Goal: Task Accomplishment & Management: Use online tool/utility

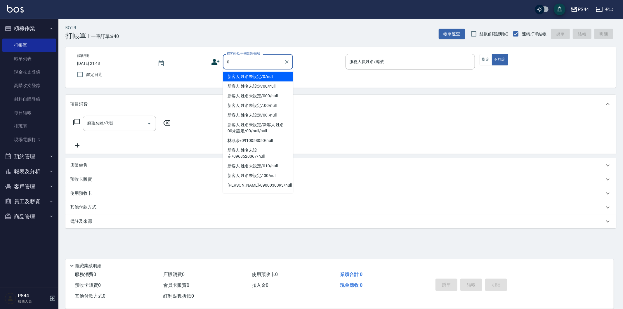
type input "新客人 姓名未設定/0/null"
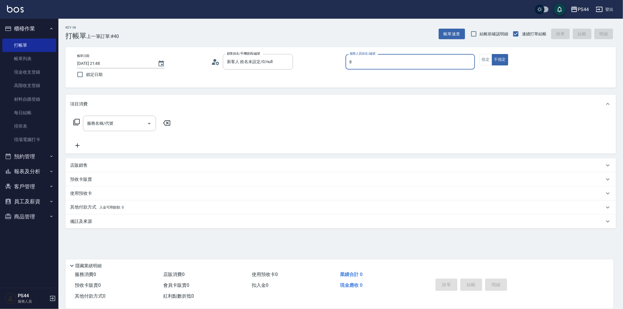
type input "張柏芝-8"
type button "false"
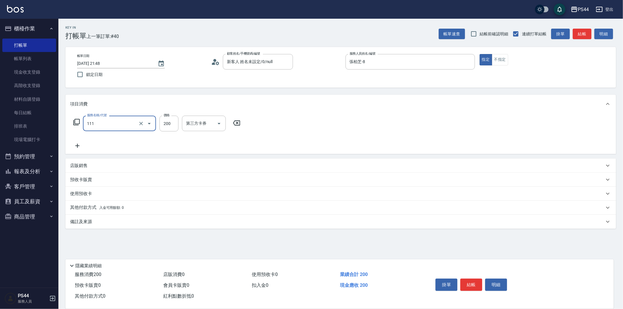
type input "200(111)"
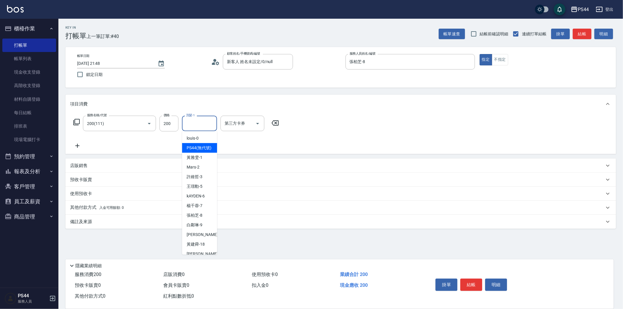
type input "PS44(無代號)"
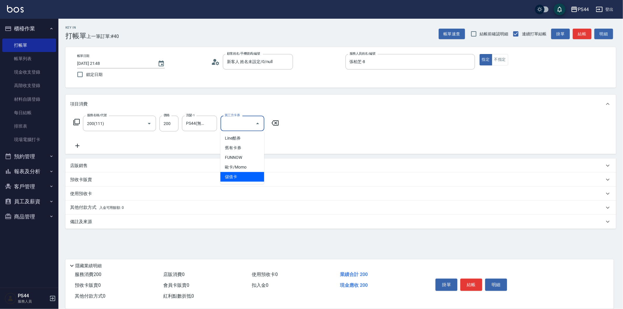
type input "儲值卡"
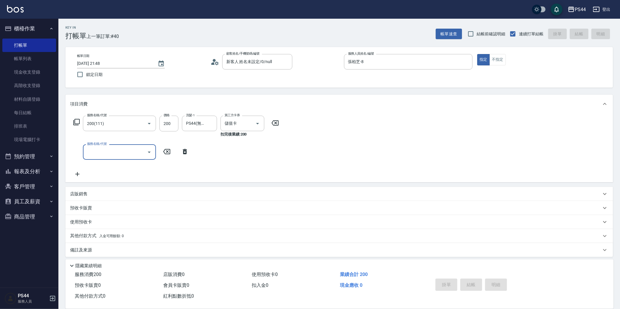
type input "[DATE] 22:42"
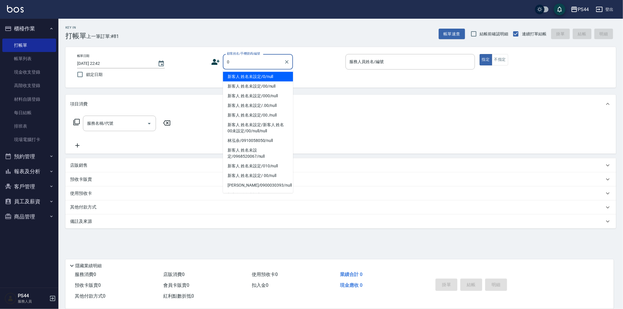
type input "新客人 姓名未設定/0/null"
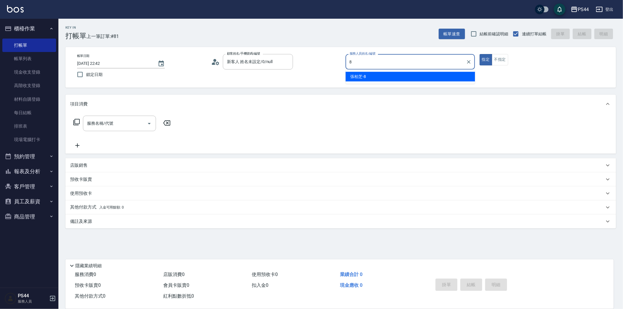
type input "張柏芝-8"
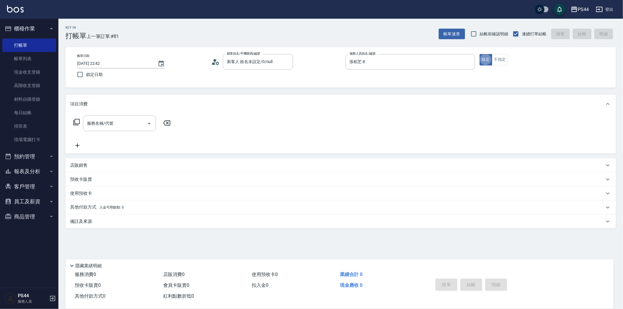
type button "true"
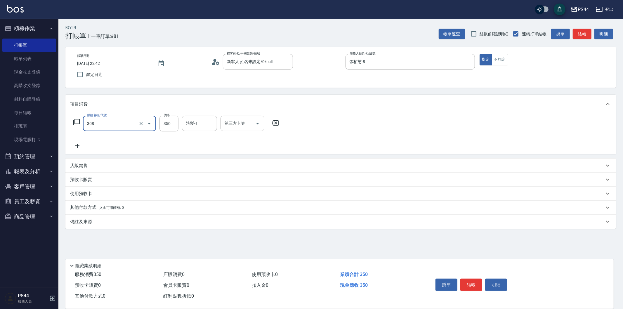
type input "洗+剪(308)"
type input "黃奕程-12"
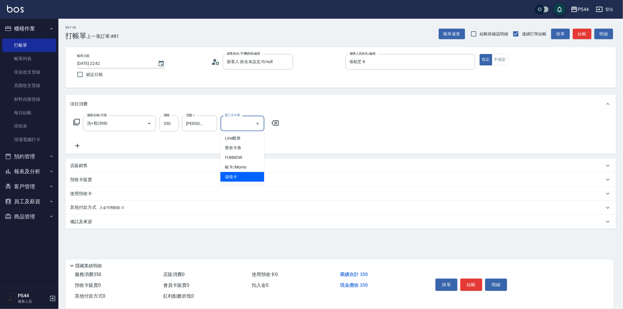
type input "儲值卡"
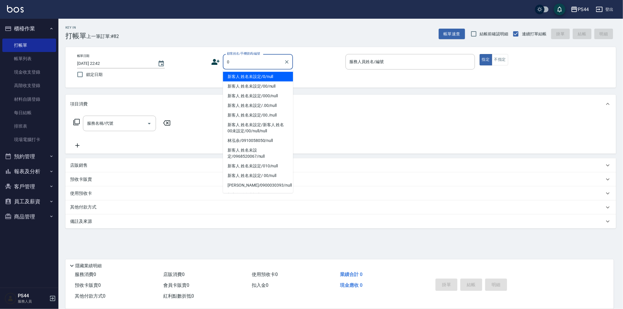
type input "新客人 姓名未設定/0/null"
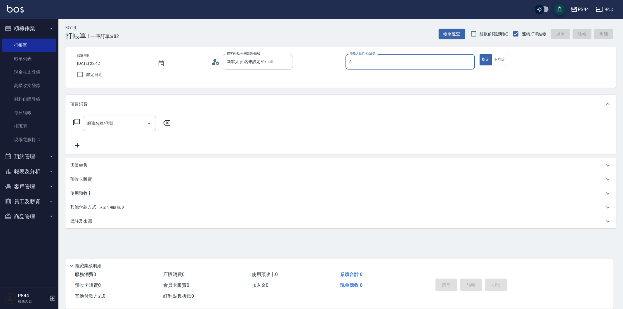
type input "張柏芝-8"
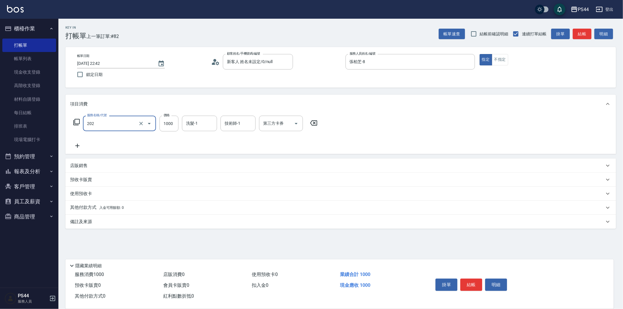
type input "燙髮(202)"
type input "1500"
type input "邱美月-34"
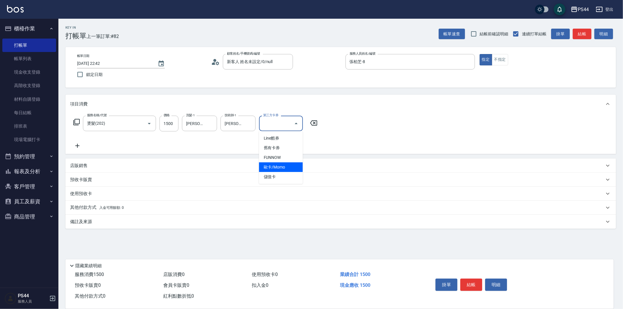
type input "儲值卡"
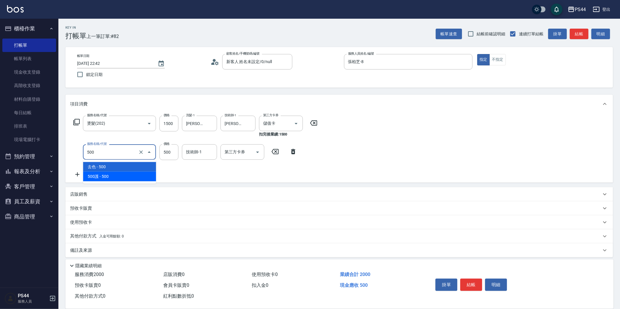
type input "500護(402)"
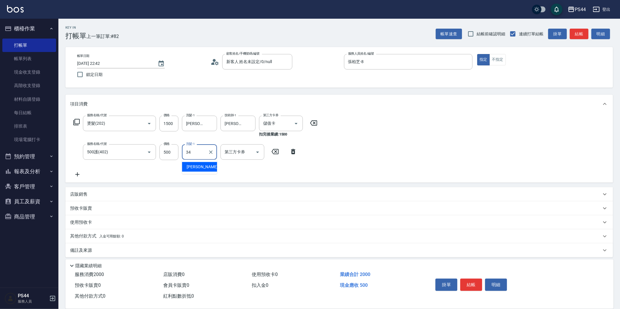
type input "邱美月-34"
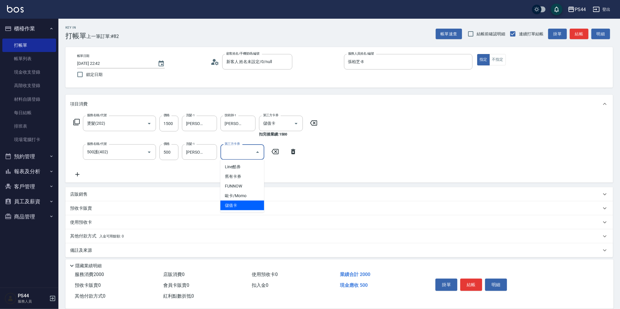
type input "儲值卡"
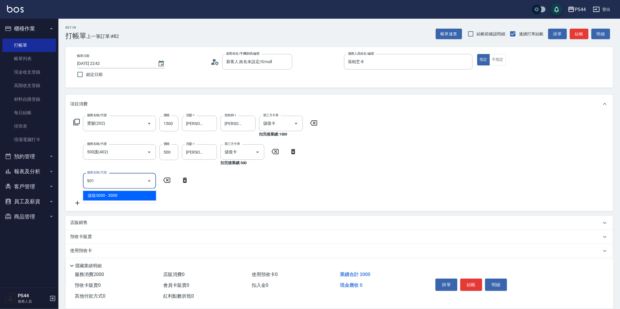
type input "儲值3000(901)"
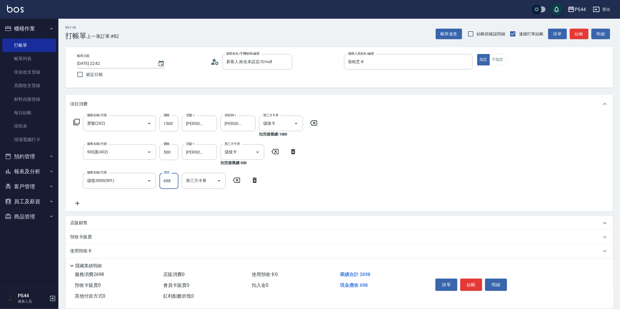
type input "698"
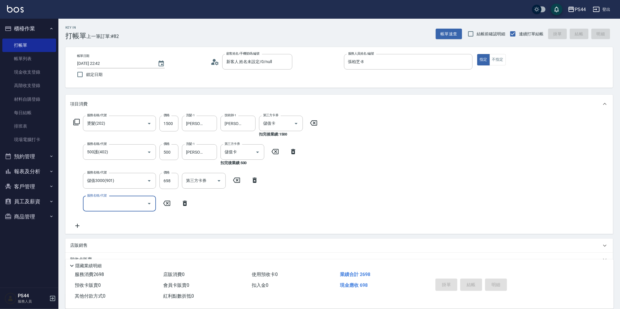
type input "2025/09/20 22:43"
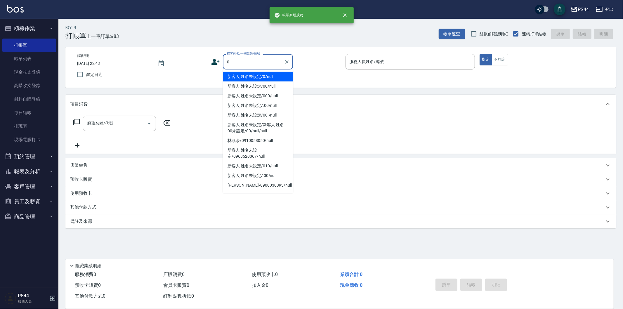
type input "新客人 姓名未設定/0/null"
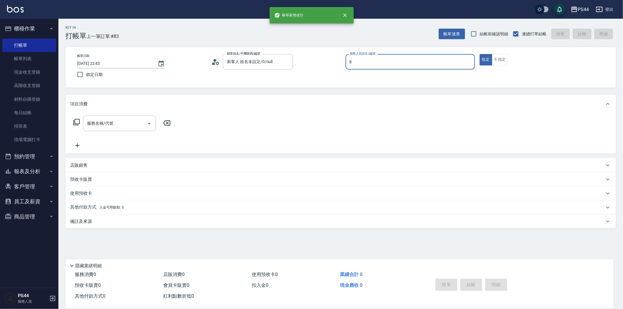
type input "張柏芝-8"
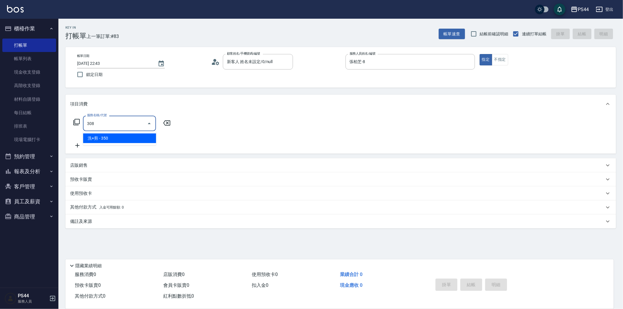
type input "洗+剪(308)"
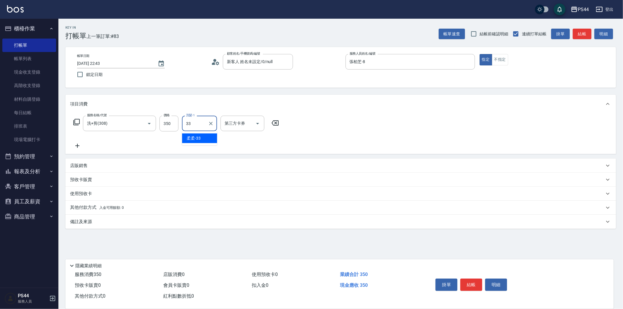
type input "柔柔-33"
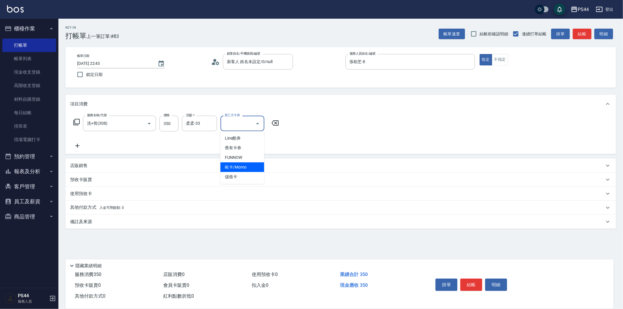
type input "儲值卡"
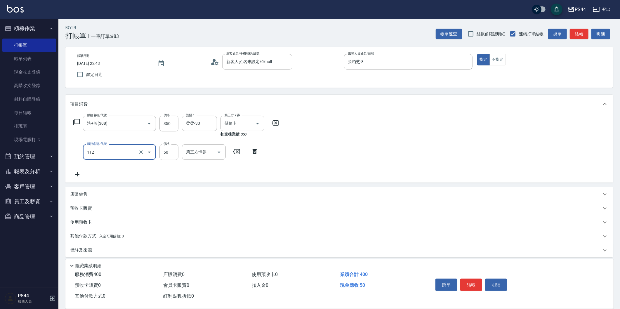
type input "精油50(112)"
type input "柔柔-33"
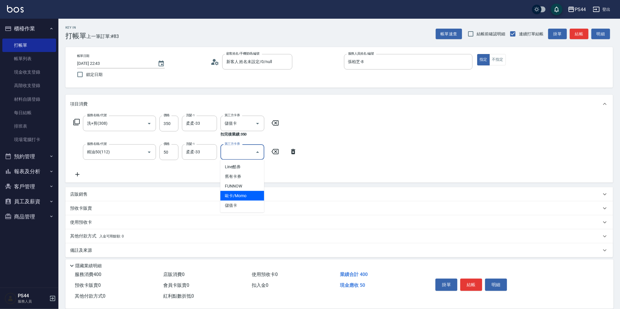
type input "儲值卡"
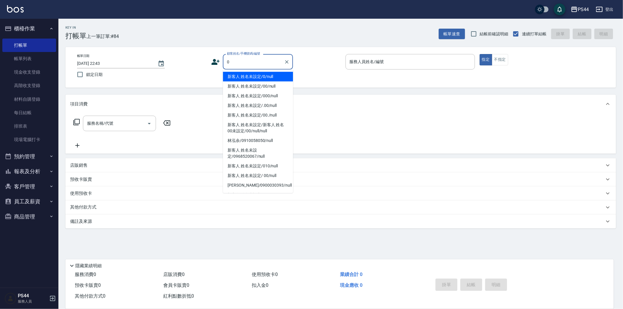
type input "新客人 姓名未設定/0/null"
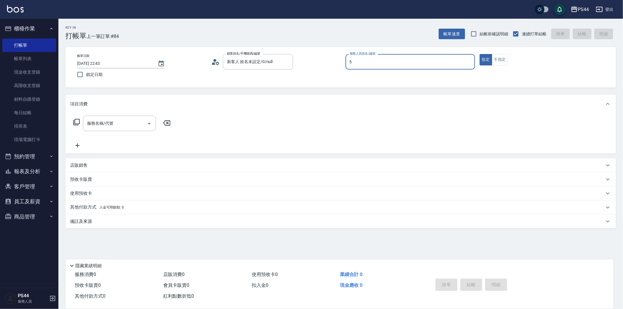
type input "王璟勳-5"
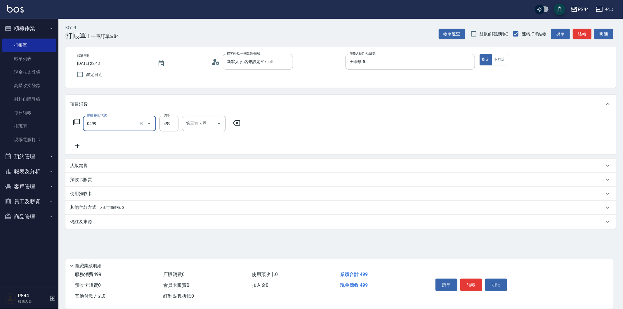
type input "伊黛莉499(0499)"
type input "邱美月-34"
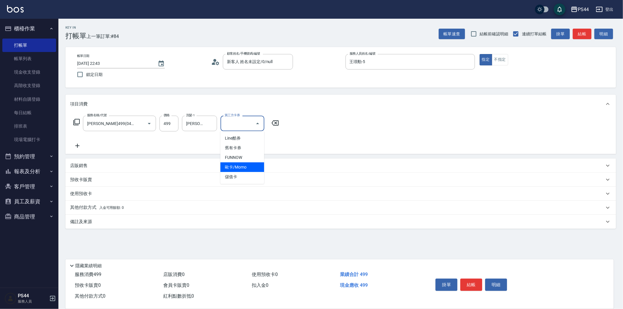
type input "儲值卡"
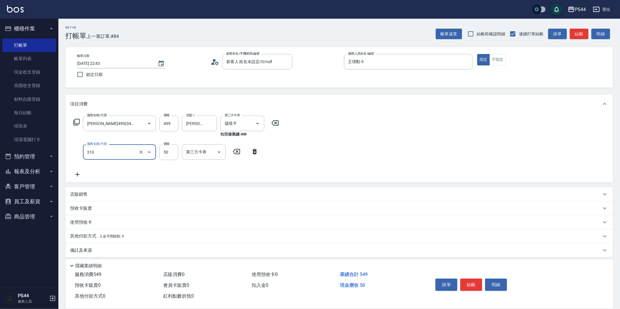
type input "剪瀏海(310)"
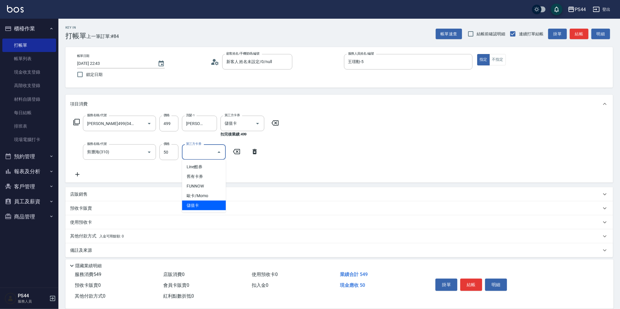
type input "儲值卡"
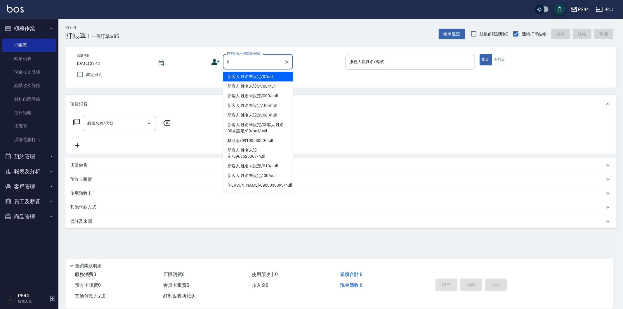
type input "新客人 姓名未設定/0/null"
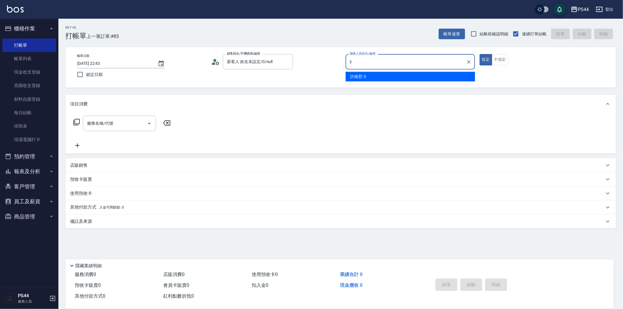
type input "許維哲-3"
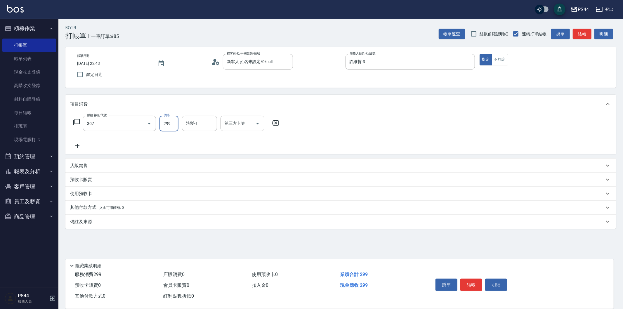
type input "剪髮(307)"
type input "黃奕程-12"
type input "儲值卡"
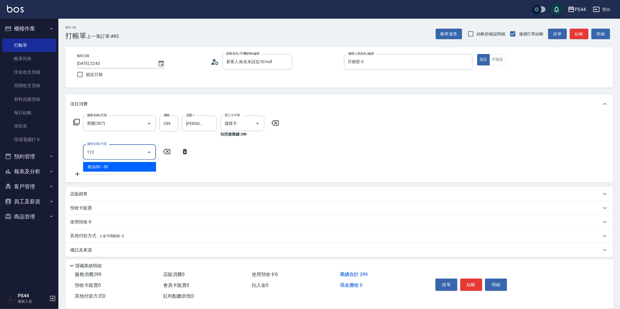
type input "精油50(112)"
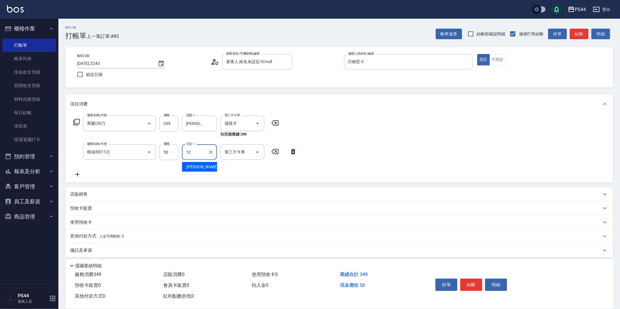
type input "黃奕程-12"
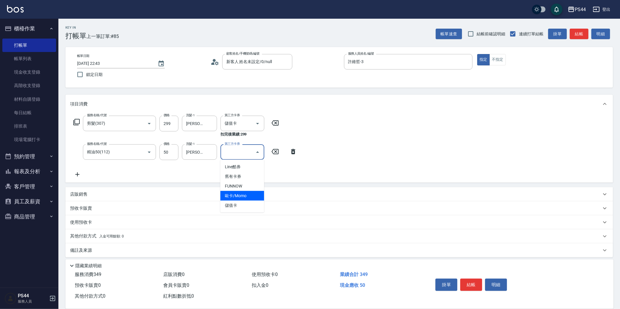
type input "儲值卡"
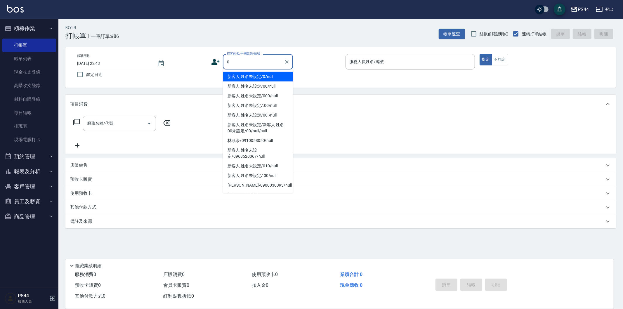
type input "新客人 姓名未設定/0/null"
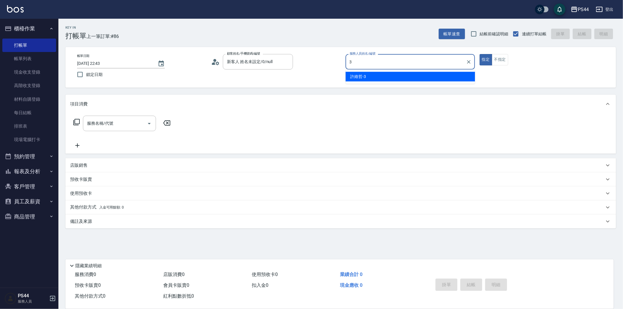
type input "許維哲-3"
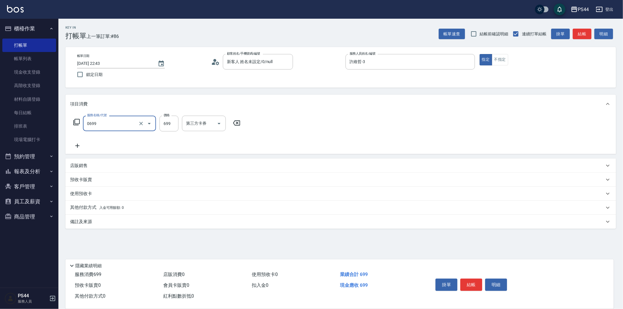
type input "精油SPA(0699)"
type input "邱美月-34"
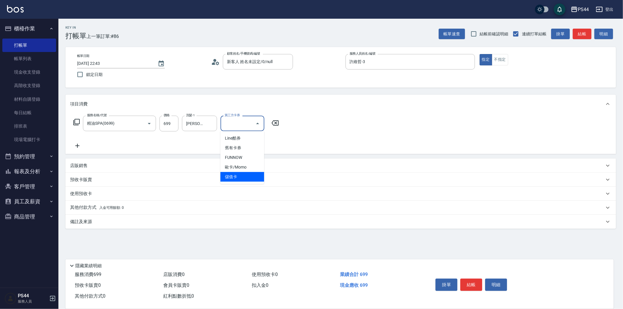
type input "儲值卡"
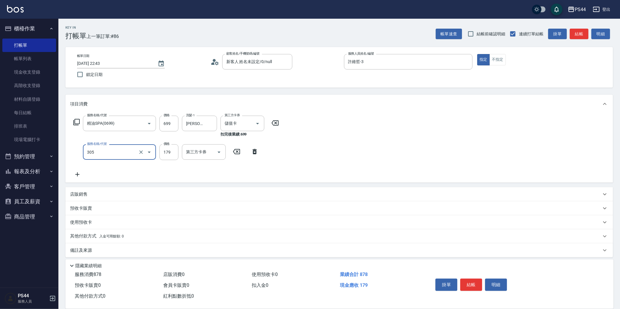
type input "剪髮(305)"
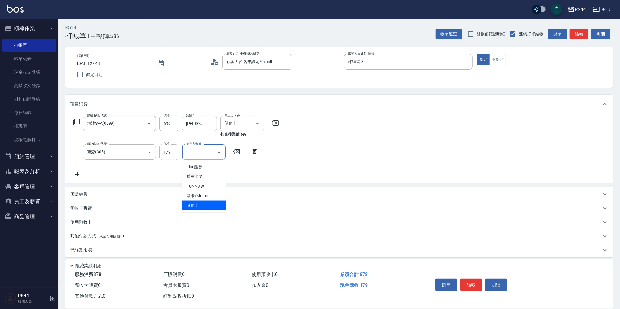
type input "儲值卡"
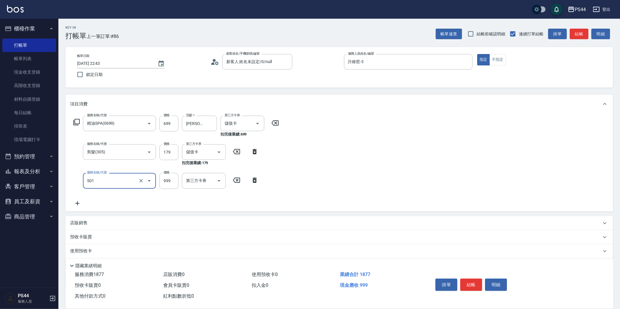
type input "染髮(501)"
type input "1200"
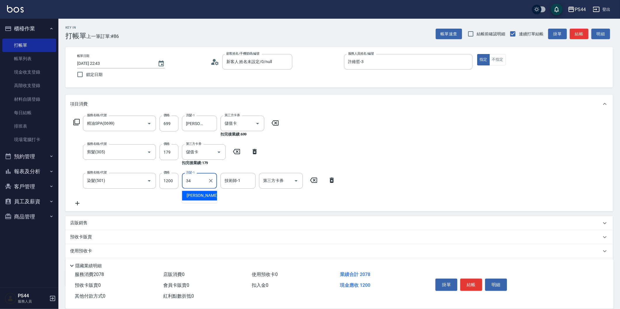
type input "邱美月-34"
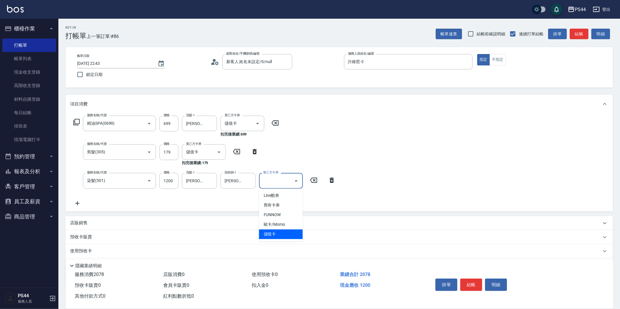
type input "儲值卡"
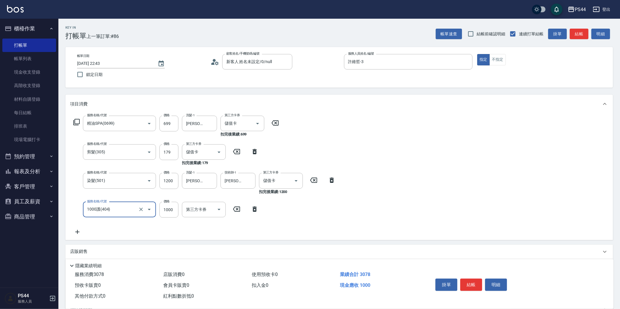
type input "1000護(404)"
type input "邱美月-34"
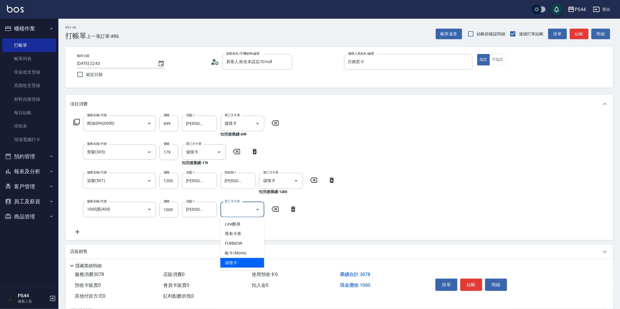
type input "儲值卡"
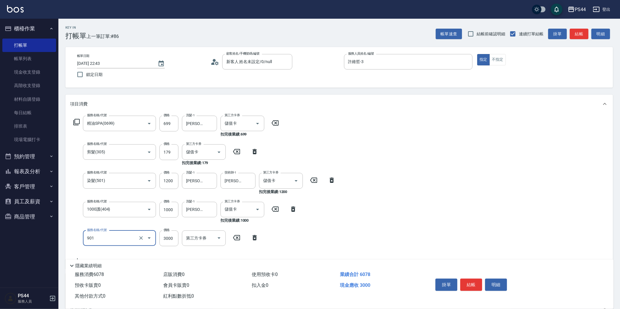
type input "儲值3000(901)"
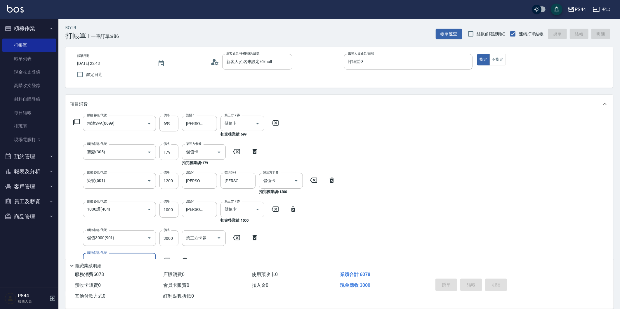
type input "2025/09/20 22:45"
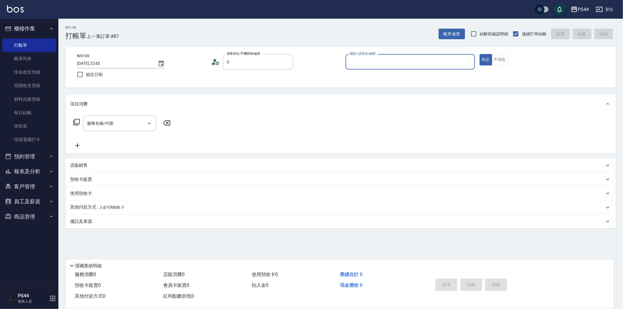
type input "新客人 姓名未設定/0/null"
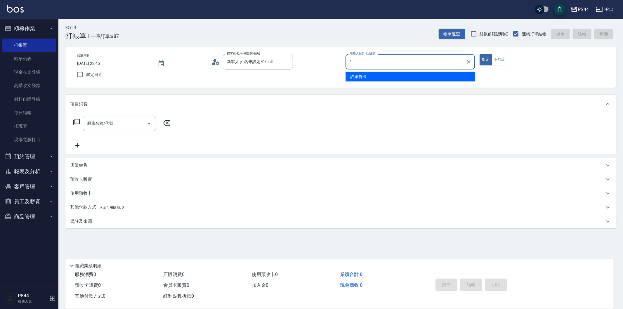
type input "許維哲-3"
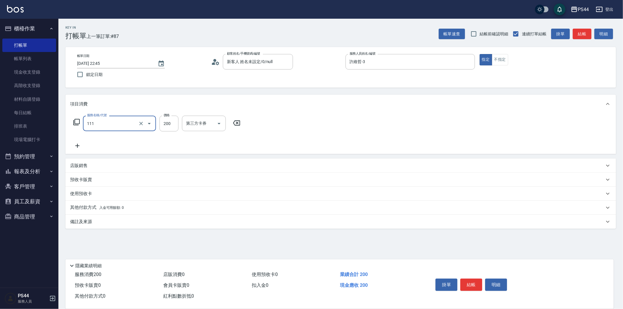
type input "200(111)"
type input "邱美月-34"
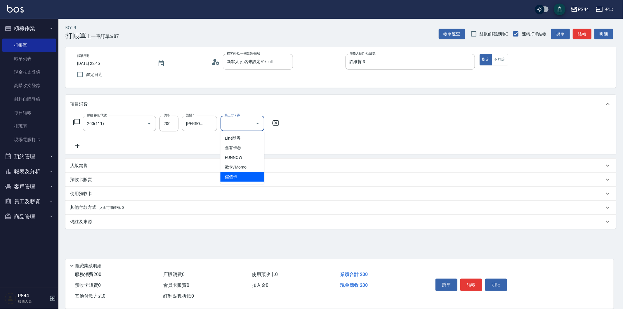
type input "儲值卡"
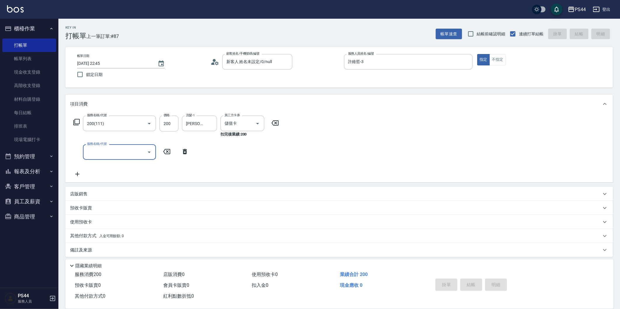
type input "2025/09/20 22:46"
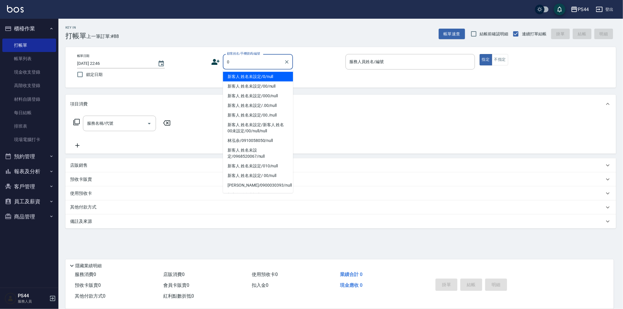
type input "新客人 姓名未設定/0/null"
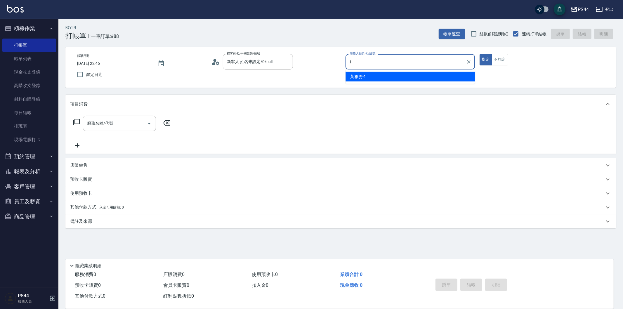
type input "黃雅雯-1"
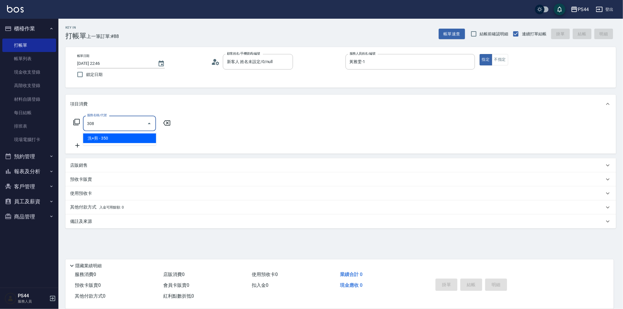
type input "洗+剪(308)"
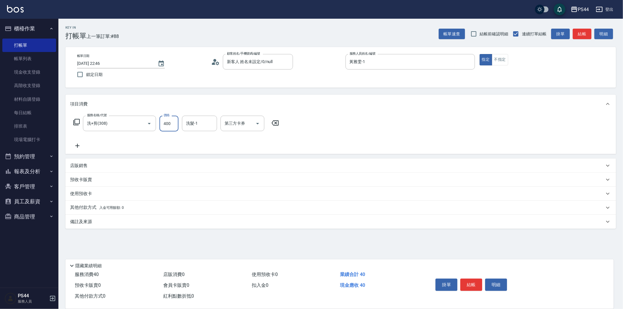
type input "400"
type input "黃奕程-12"
type input "儲值卡"
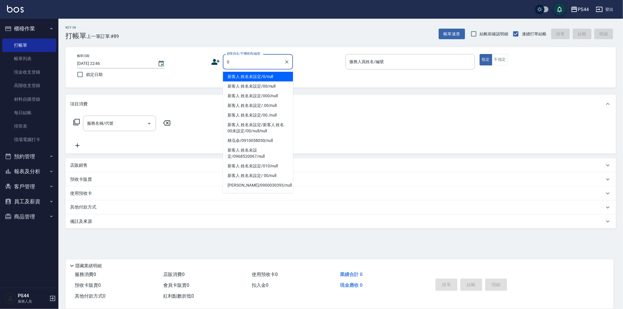
type input "新客人 姓名未設定/0/null"
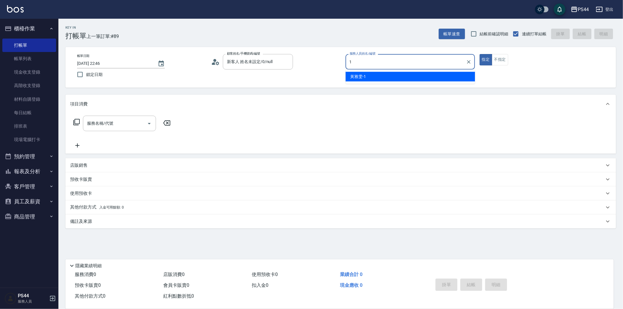
type input "黃雅雯-1"
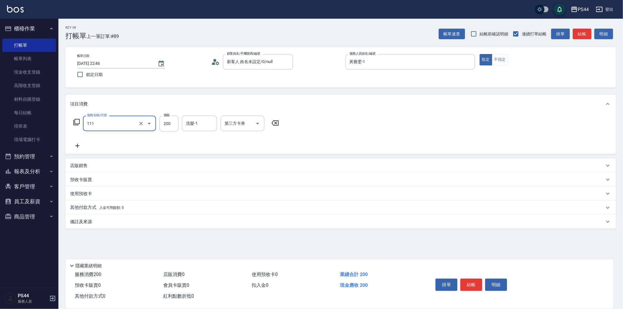
type input "200(111)"
type input "黃奕程-12"
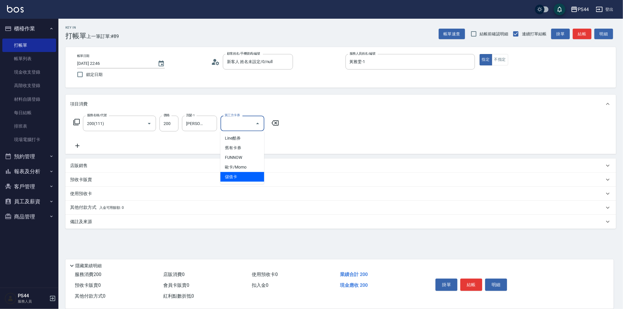
type input "儲值卡"
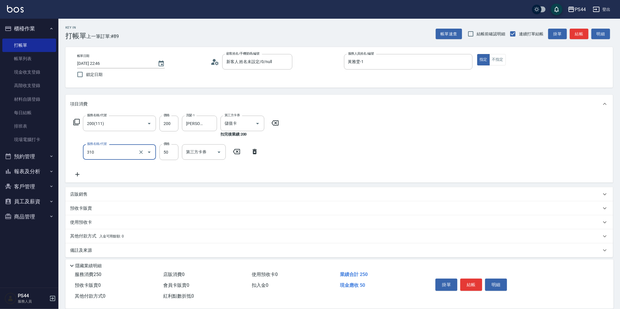
type input "剪瀏海(310)"
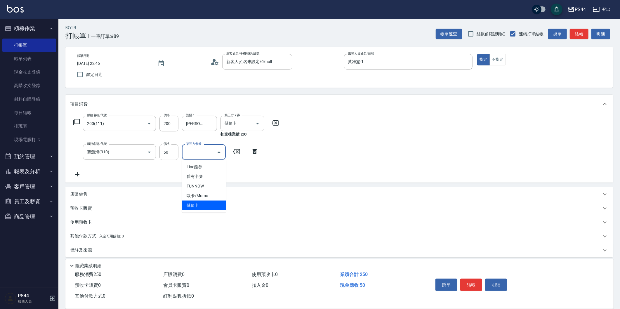
type input "儲值卡"
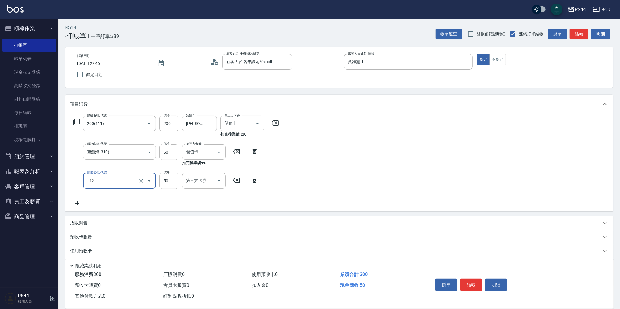
type input "精油50(112)"
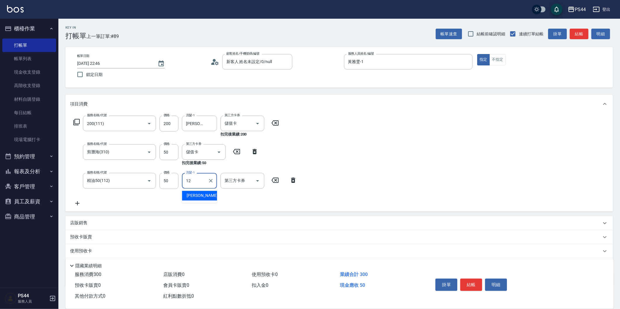
type input "黃奕程-12"
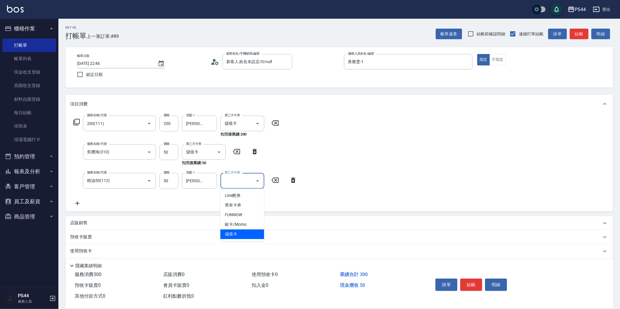
type input "儲值卡"
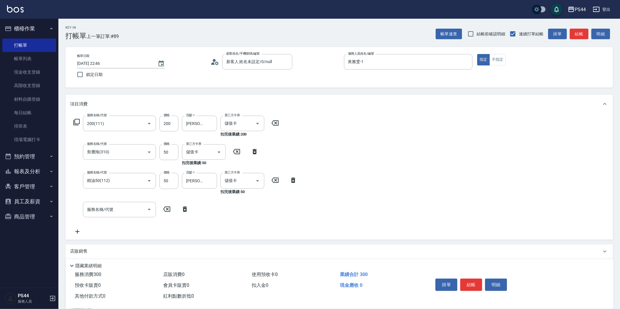
click at [253, 150] on icon at bounding box center [255, 151] width 4 height 5
type input "精油50(112)"
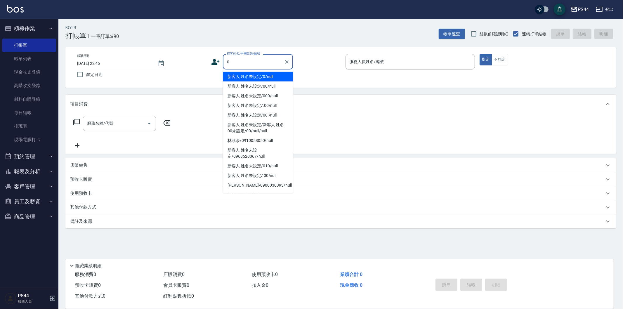
type input "新客人 姓名未設定/0/null"
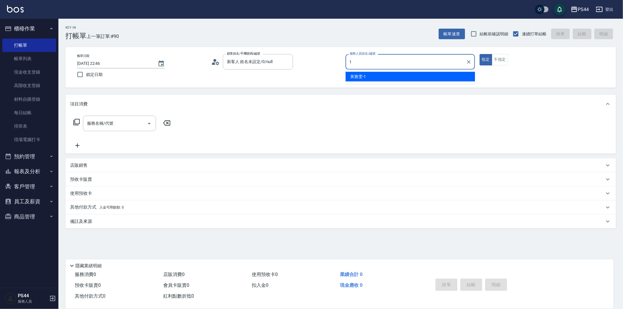
type input "黃雅雯-1"
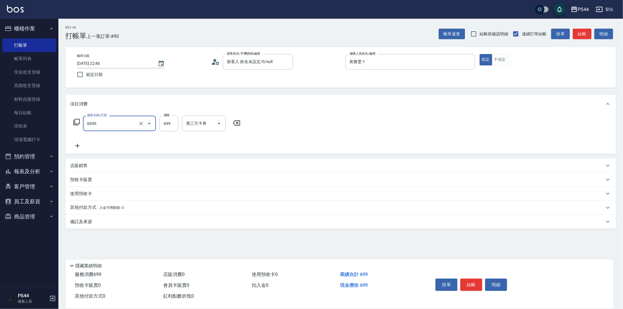
type input "精油SPA(0699)"
type input "柔柔-33"
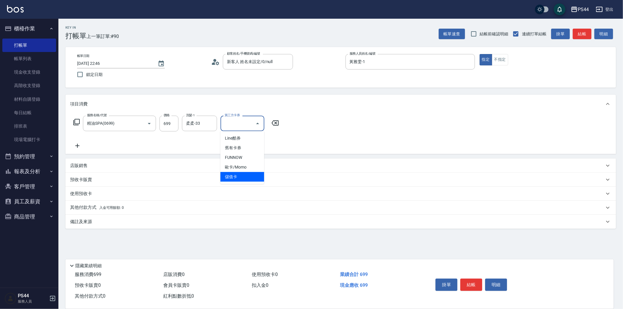
type input "儲值卡"
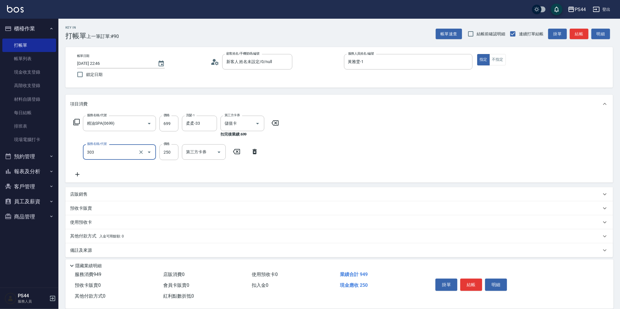
type input "剪髮(303)"
type input "300"
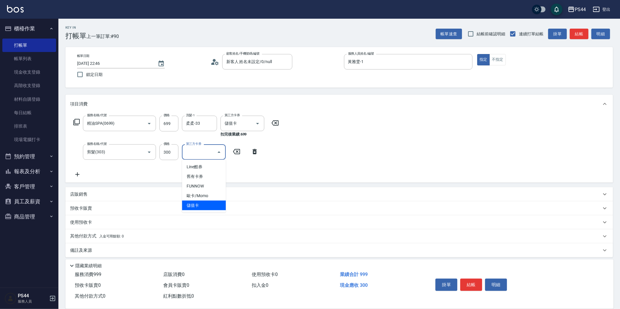
type input "儲值卡"
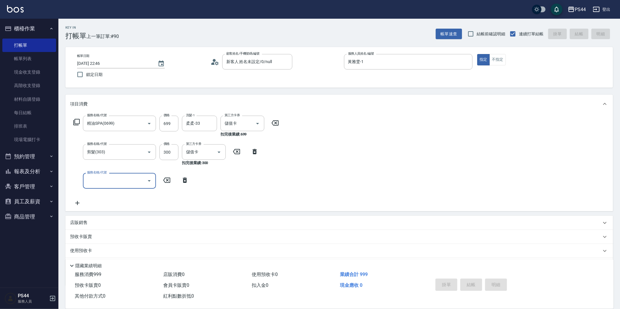
type input "2025/09/20 22:47"
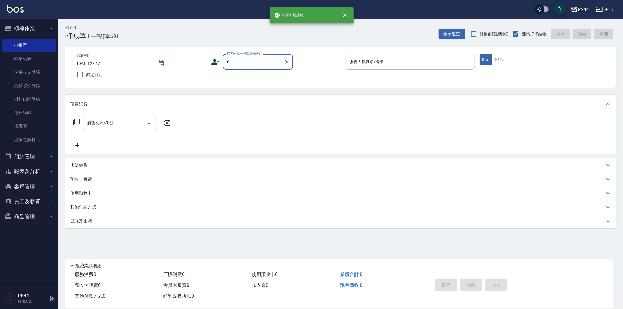
type input "新客人 姓名未設定/0/null"
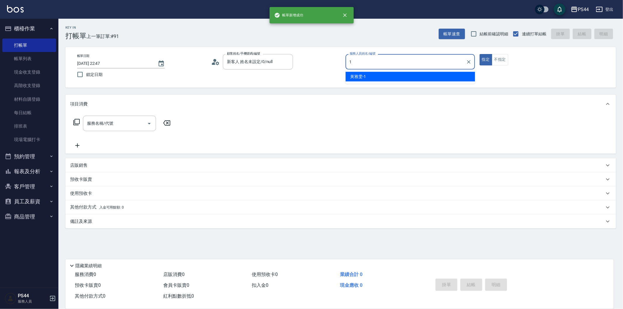
type input "黃雅雯-1"
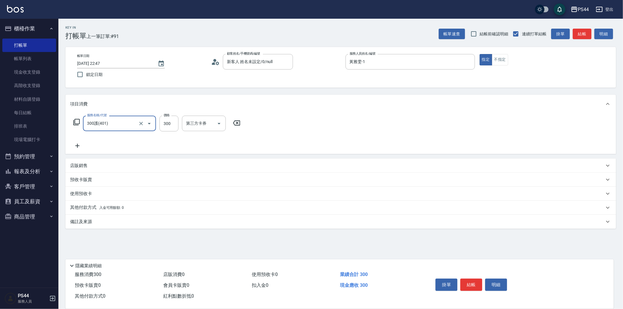
type input "300護(401)"
type input "邱美月-34"
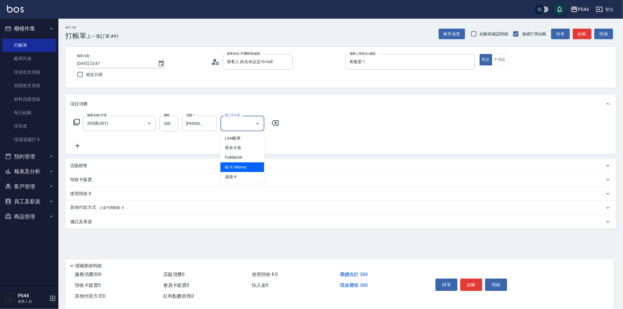
type input "儲值卡"
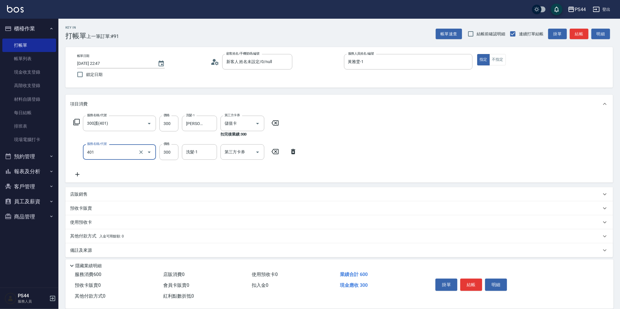
type input "300護(401)"
type input "邱美月-34"
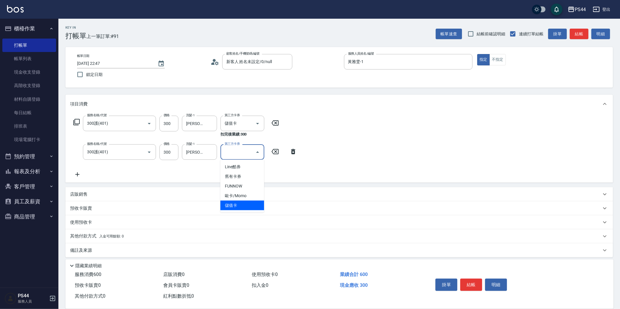
type input "儲值卡"
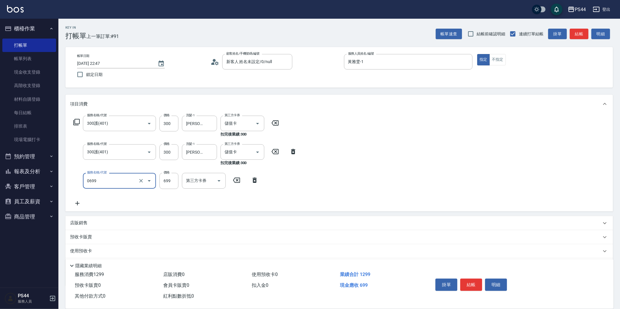
type input "精油SPA(0699)"
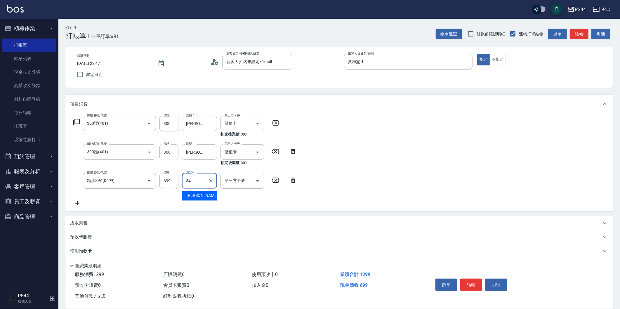
type input "邱美月-34"
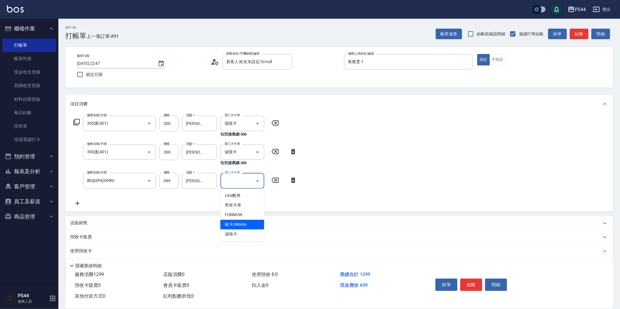
type input "儲值卡"
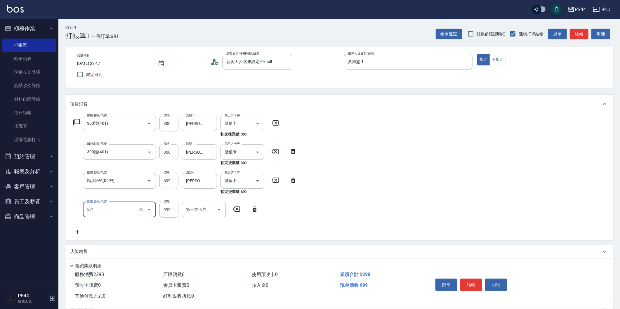
type input "染髮(501)"
type input "1800"
type input "邱美月-34"
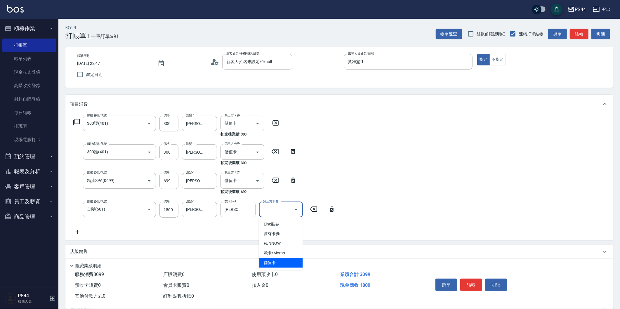
type input "儲值卡"
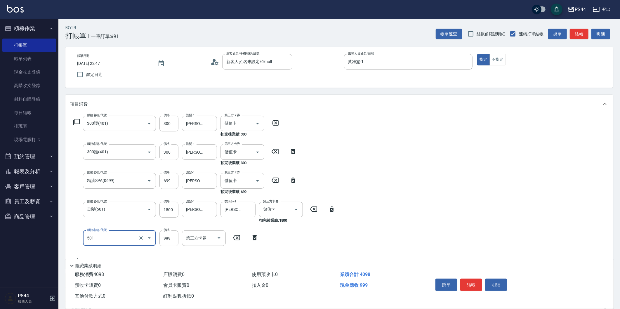
type input "染髮(501)"
type input "1600"
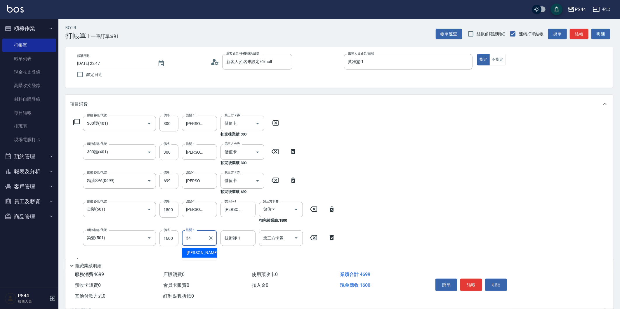
type input "邱美月-34"
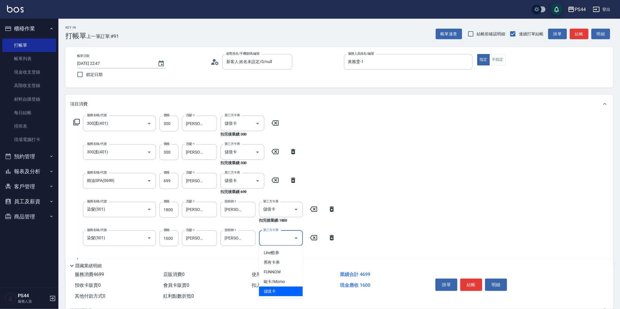
type input "儲值卡"
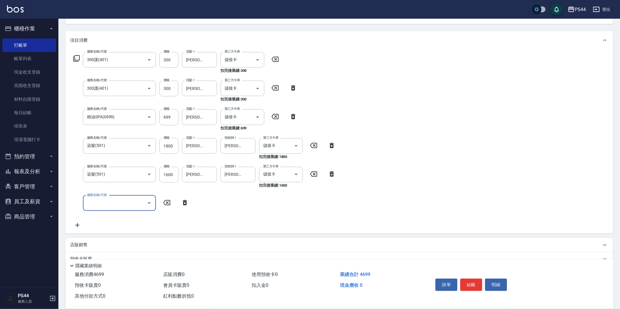
scroll to position [65, 0]
type input "染髮(501)"
type input "1600"
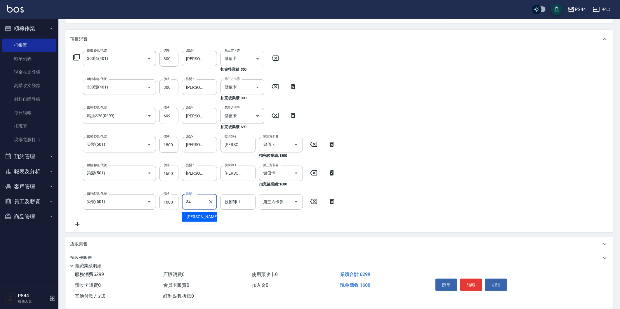
type input "邱美月-34"
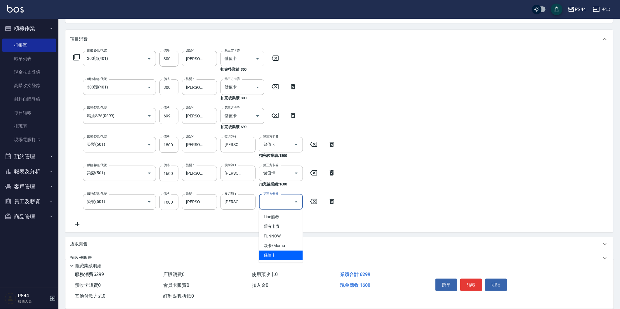
type input "儲值卡"
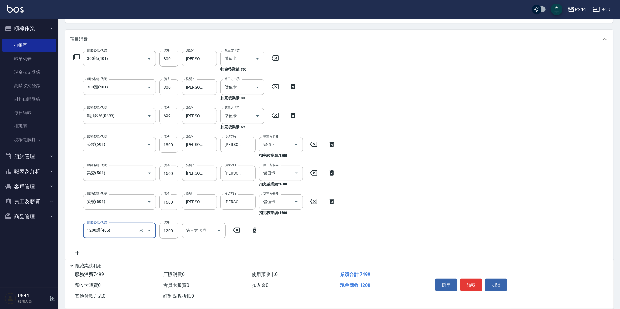
type input "1200護(405)"
type input "邱美月-34"
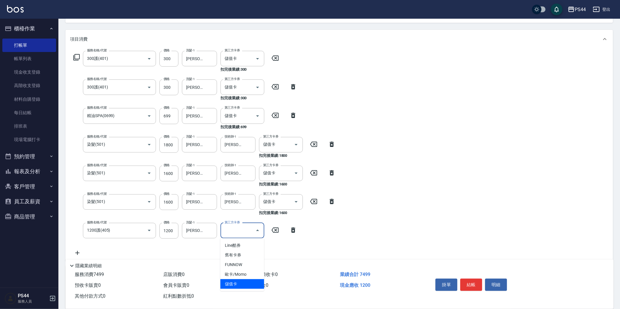
type input "儲值卡"
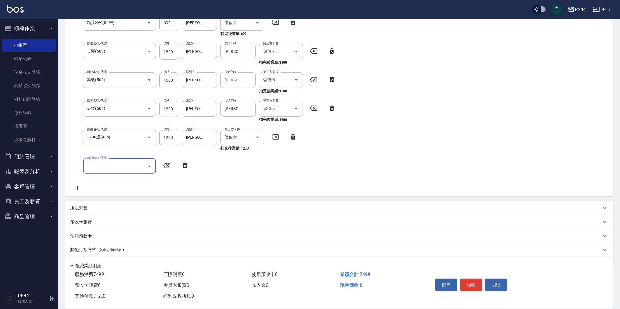
scroll to position [175, 0]
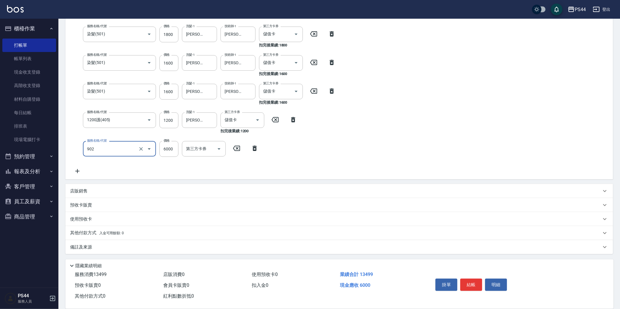
type input "儲值6000(902)"
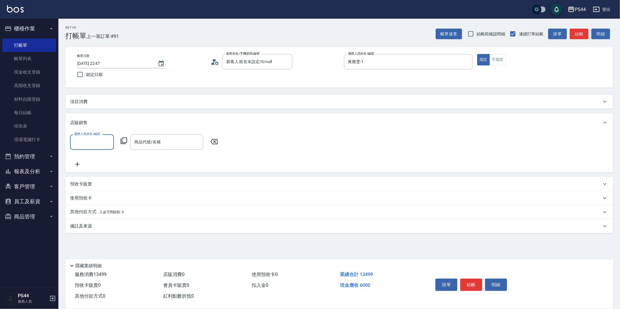
scroll to position [0, 0]
type input "黃雅雯-1"
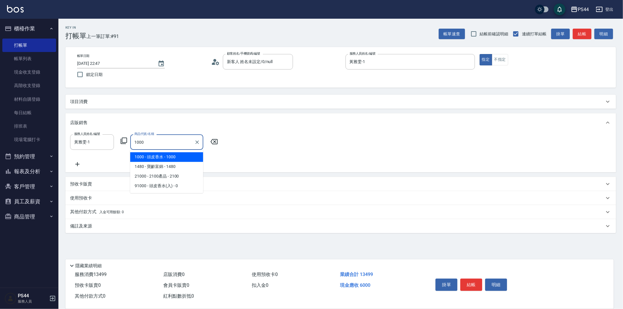
type input "頭皮香水"
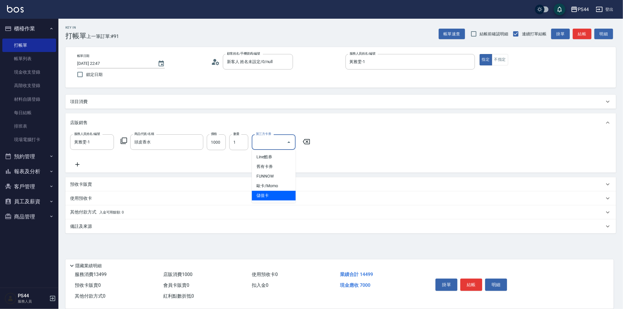
type input "儲值卡"
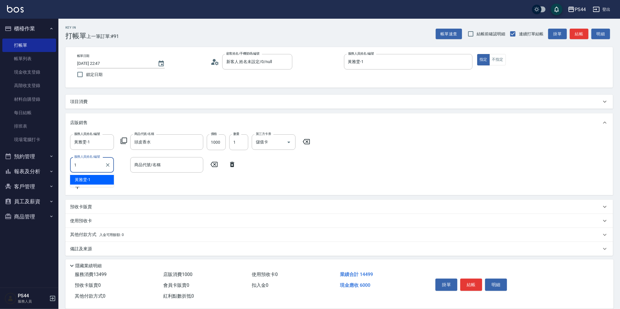
type input "黃雅雯-1"
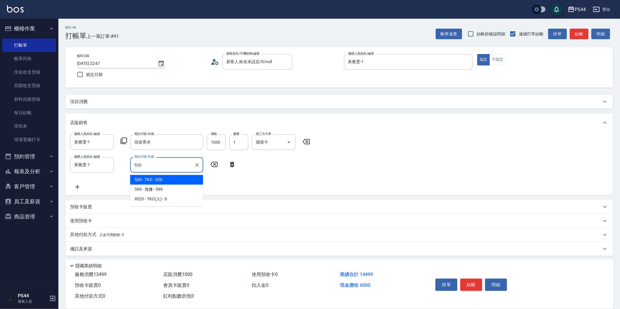
type input "TKO"
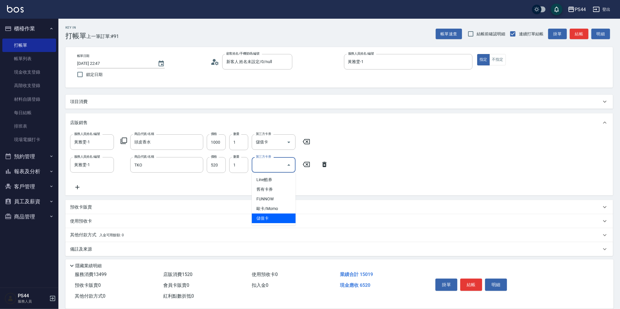
type input "儲值卡"
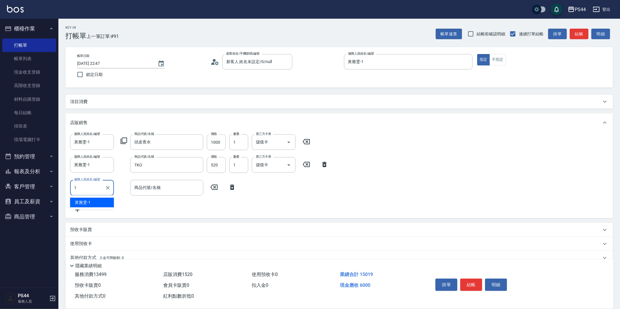
type input "黃雅雯-1"
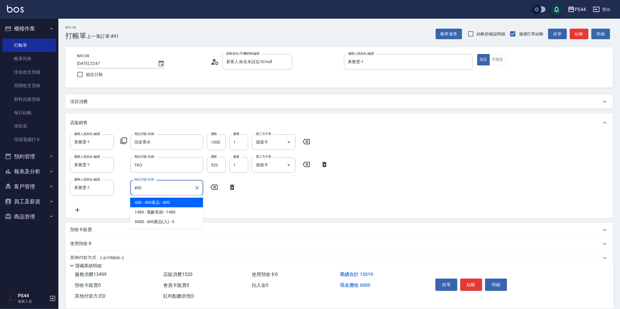
type input "400產品"
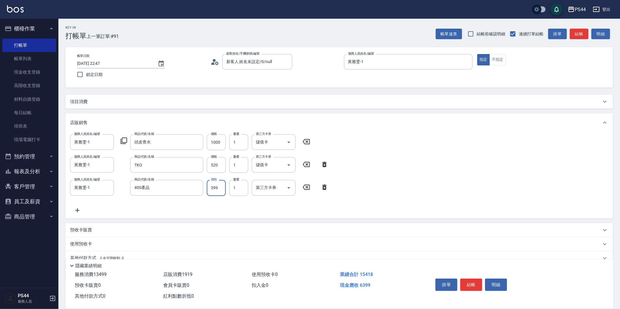
type input "399"
type input "儲值卡"
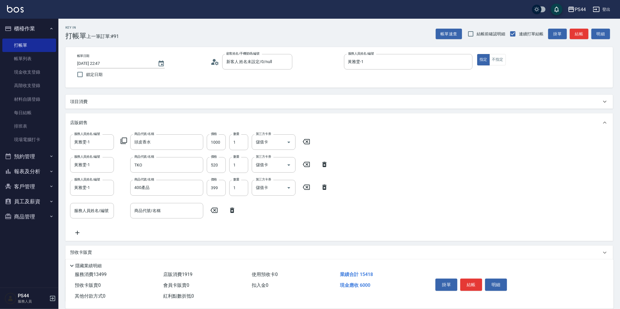
click at [91, 103] on div "項目消費" at bounding box center [335, 102] width 531 height 6
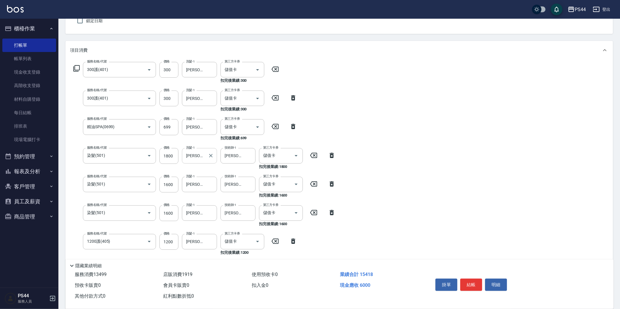
scroll to position [65, 0]
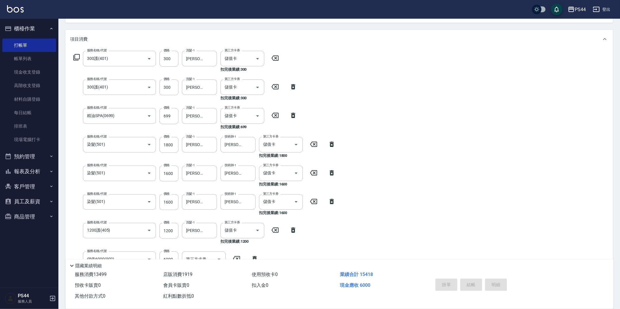
type input "2025/09/20 22:49"
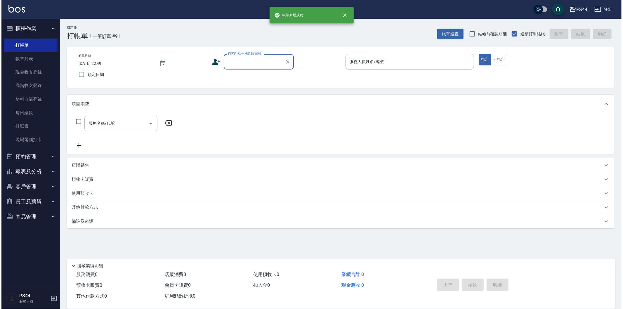
scroll to position [0, 0]
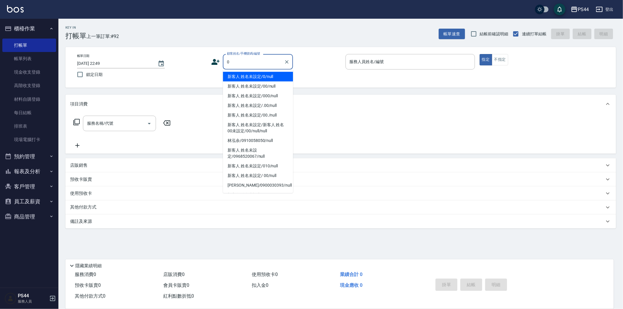
type input "新客人 姓名未設定/0/null"
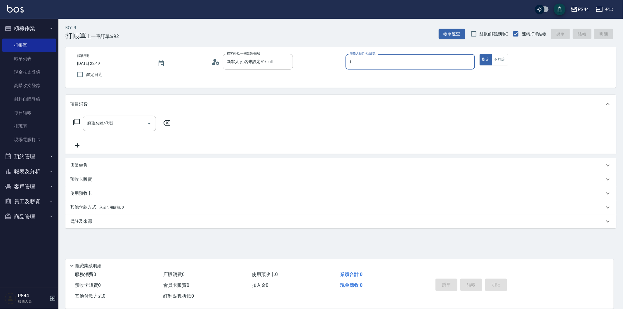
type input "黃雅雯-1"
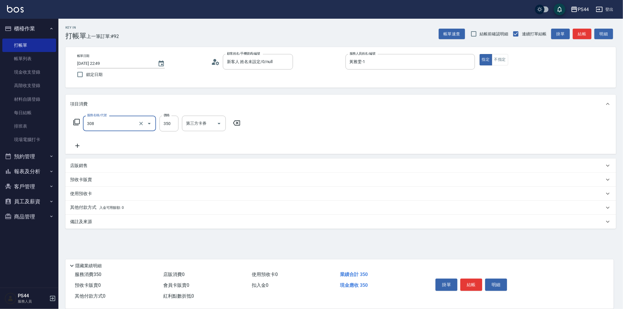
type input "洗+剪(308)"
type input "400"
type input "黃奕程-12"
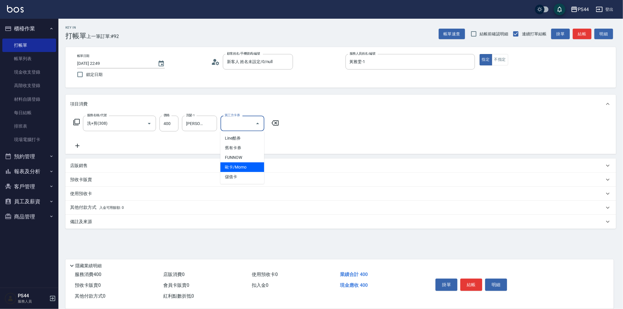
type input "儲值卡"
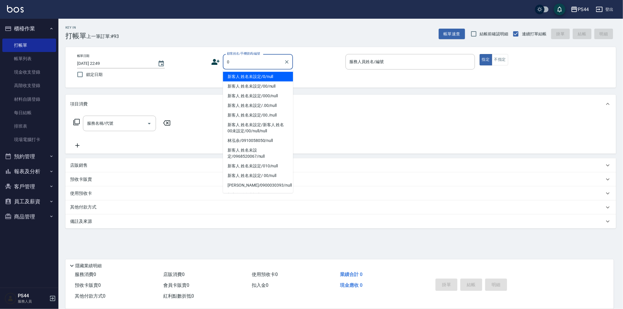
type input "新客人 姓名未設定/0/null"
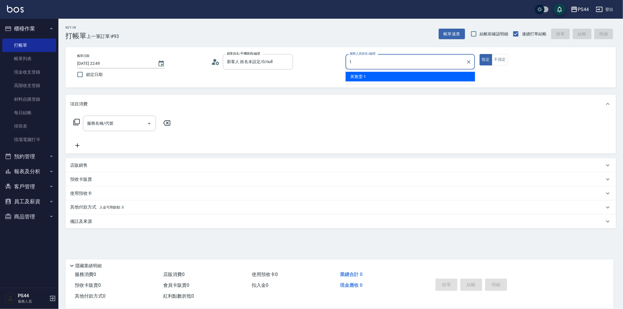
type input "黃雅雯-1"
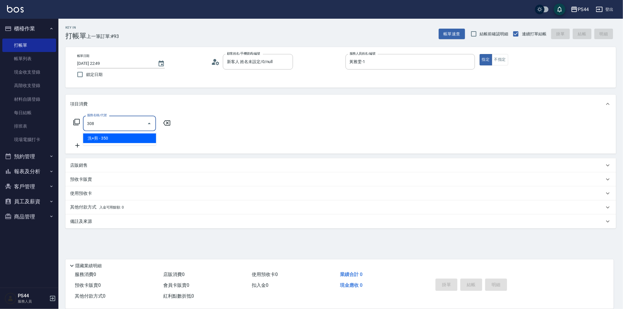
type input "洗+剪(308)"
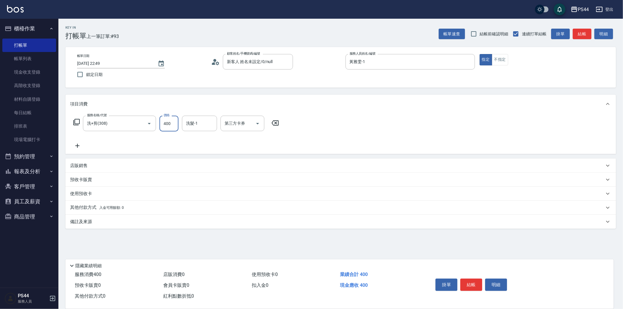
type input "400"
type input "柔柔-33"
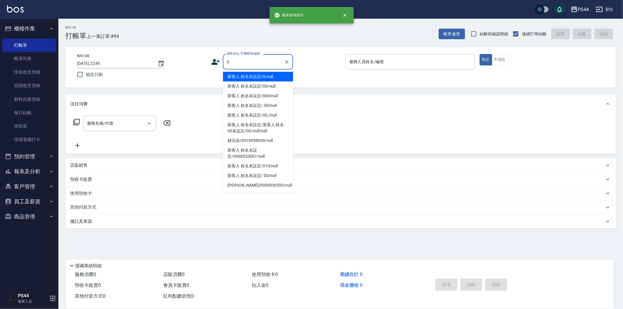
type input "新客人 姓名未設定/0/null"
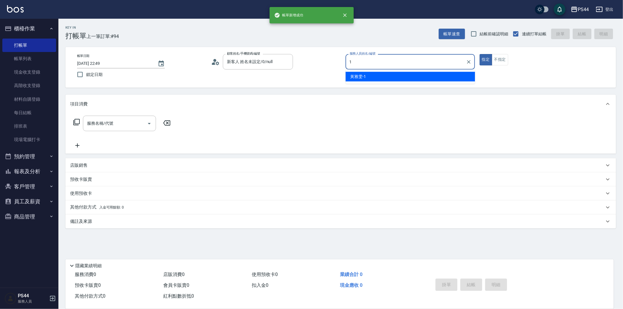
type input "黃雅雯-1"
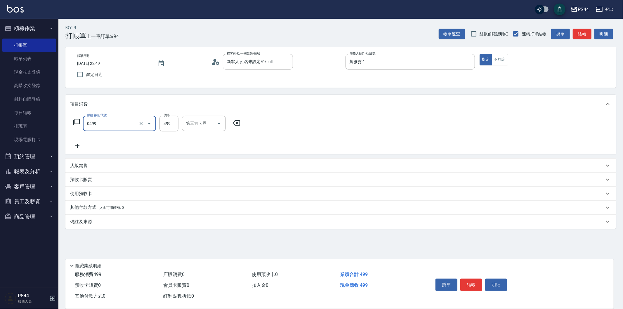
type input "伊黛莉499(0499)"
type input "邱美月-34"
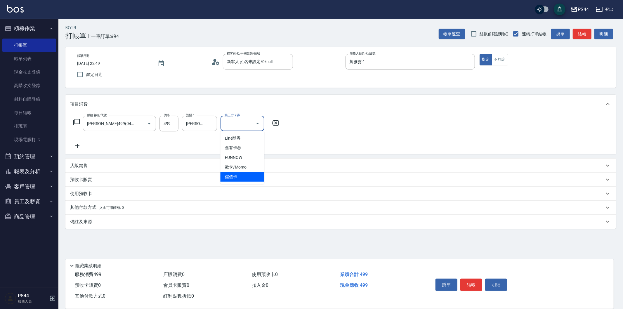
type input "儲值卡"
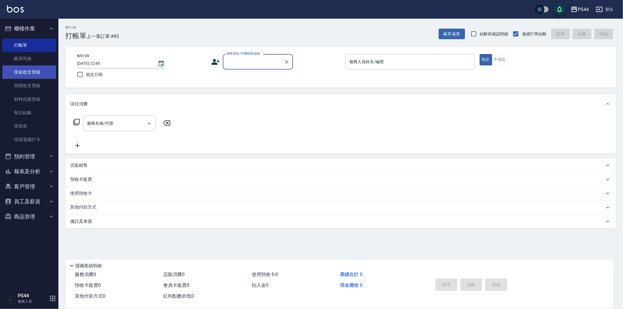
click at [32, 68] on link "現金收支登錄" at bounding box center [29, 71] width 54 height 13
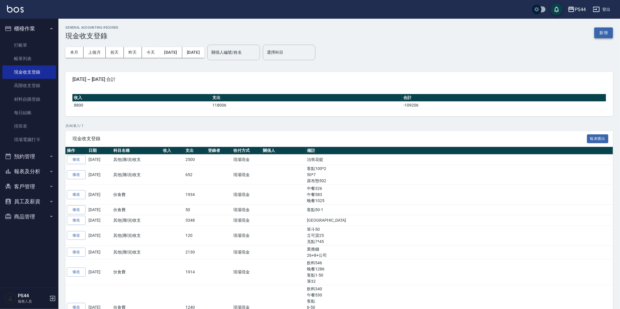
click at [599, 32] on button "新增" at bounding box center [603, 32] width 19 height 11
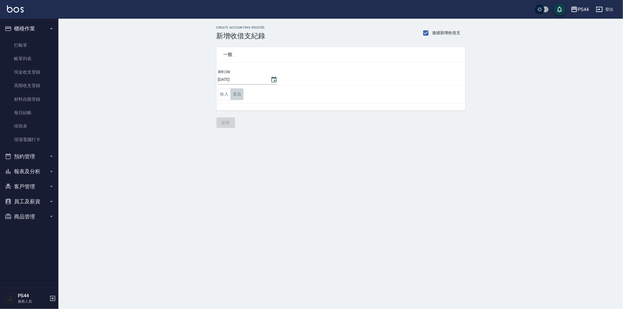
drag, startPoint x: 238, startPoint y: 93, endPoint x: 245, endPoint y: 89, distance: 8.5
click at [240, 92] on button "支出" at bounding box center [236, 94] width 13 height 12
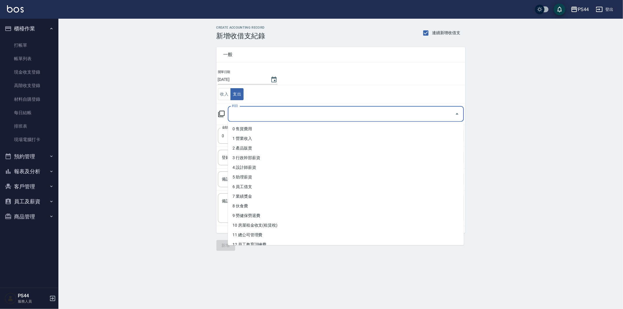
click at [270, 113] on input "科目" at bounding box center [341, 114] width 222 height 10
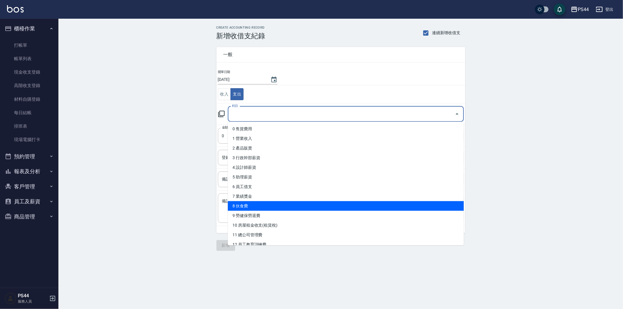
drag, startPoint x: 261, startPoint y: 204, endPoint x: 261, endPoint y: 192, distance: 11.7
click at [261, 203] on li "8 伙食費" at bounding box center [346, 206] width 236 height 10
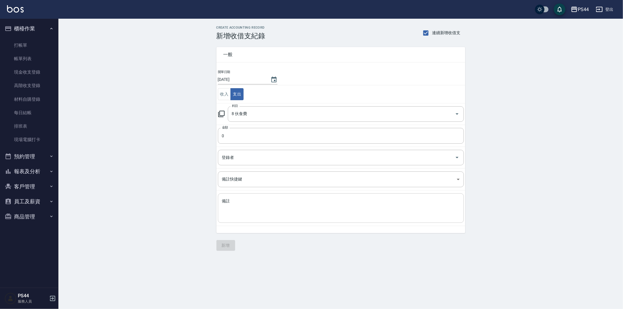
click at [267, 196] on div "x 備註" at bounding box center [341, 207] width 246 height 29
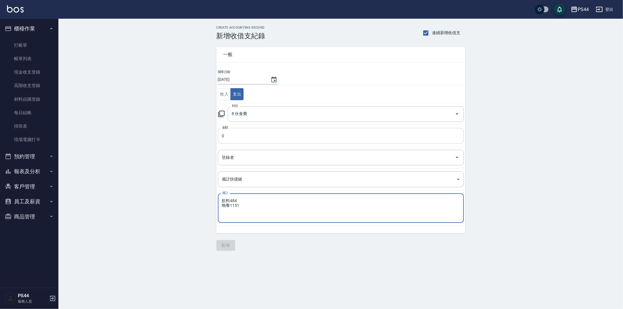
click at [282, 140] on input "0" at bounding box center [341, 136] width 246 height 16
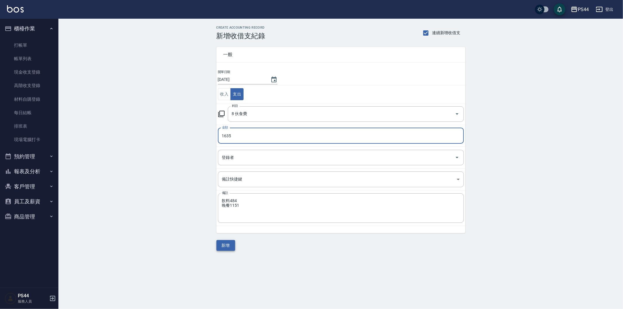
click at [232, 246] on button "新增" at bounding box center [225, 245] width 19 height 11
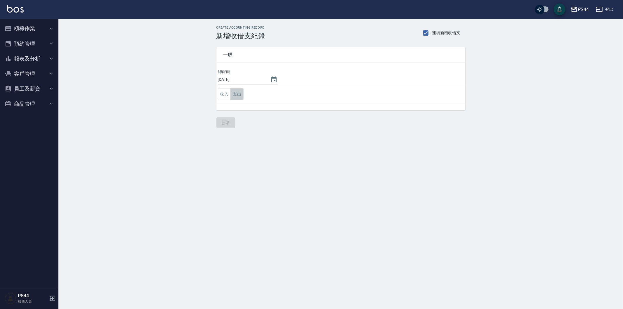
click at [239, 98] on button "支出" at bounding box center [236, 94] width 13 height 12
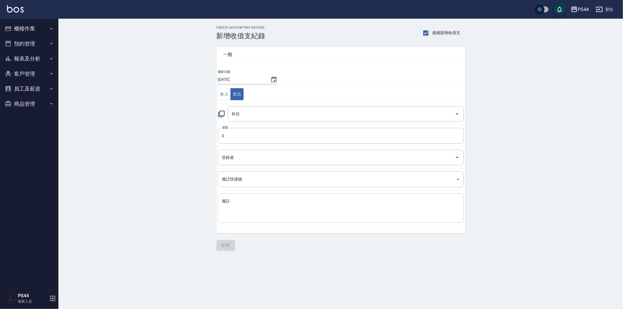
click at [240, 208] on textarea "備註" at bounding box center [341, 208] width 238 height 20
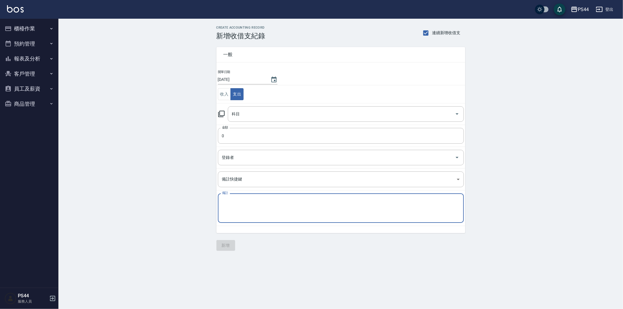
type textarea "e"
type textarea "d"
type textarea "ㄎ"
type textarea "濾網+噴頭80 客點50*3 50*1 100*2 50*7"
click at [257, 132] on input "0" at bounding box center [341, 136] width 246 height 16
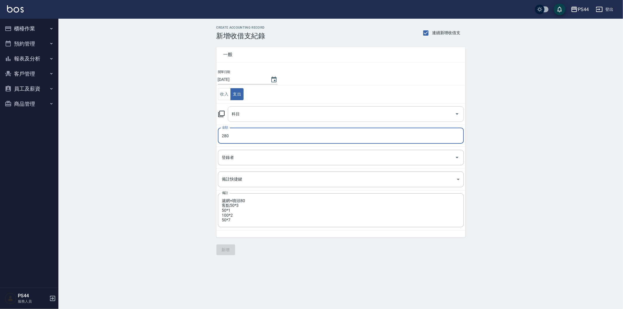
type input "280"
click at [279, 114] on input "科目" at bounding box center [341, 114] width 222 height 10
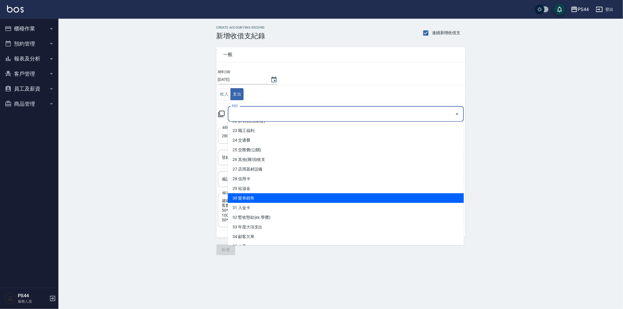
scroll to position [227, 0]
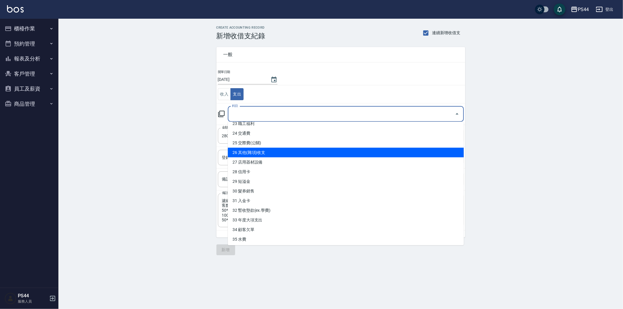
click at [269, 148] on li "26 其他(雜項)收支" at bounding box center [346, 153] width 236 height 10
type input "26 其他(雜項)收支"
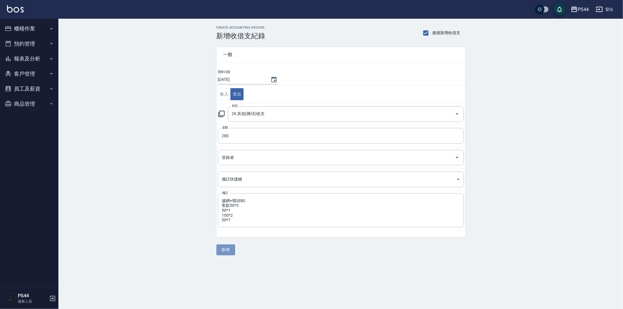
click at [228, 248] on button "新增" at bounding box center [225, 249] width 19 height 11
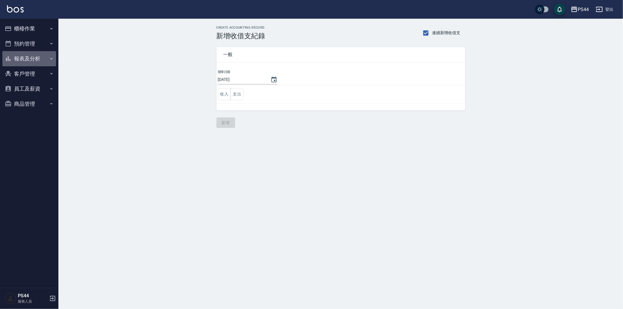
click at [25, 59] on button "報表及分析" at bounding box center [29, 58] width 54 height 15
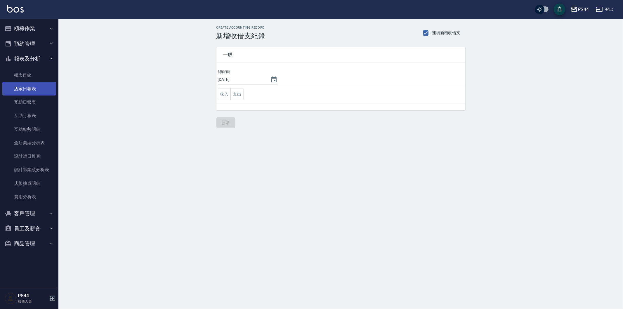
click at [31, 87] on link "店家日報表" at bounding box center [29, 88] width 54 height 13
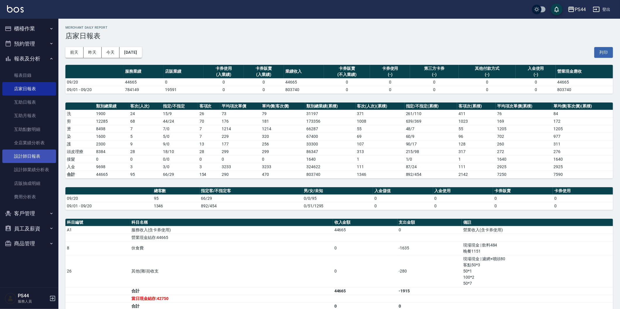
click at [32, 155] on link "設計師日報表" at bounding box center [29, 156] width 54 height 13
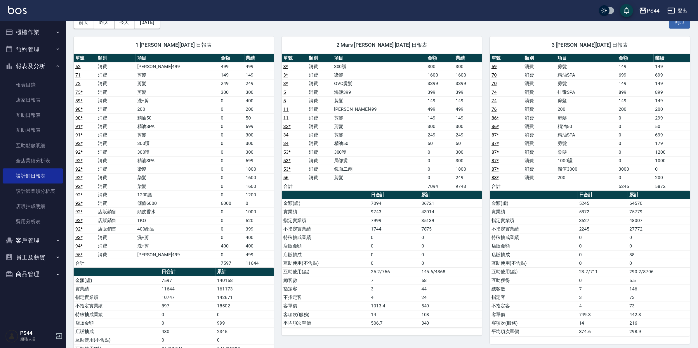
scroll to position [32, 0]
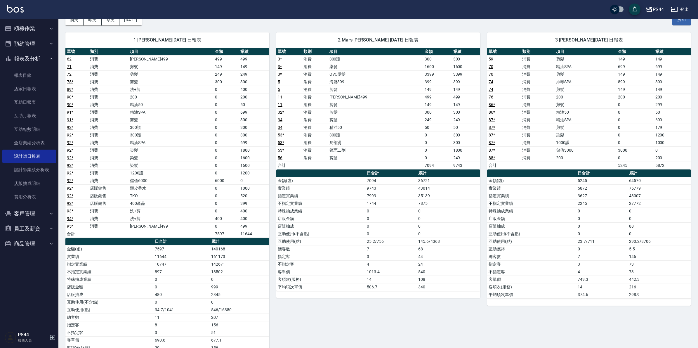
drag, startPoint x: 570, startPoint y: 0, endPoint x: 484, endPoint y: 24, distance: 89.6
click at [484, 24] on div "前天 昨天 今天 2025/09/20 列印" at bounding box center [377, 20] width 625 height 25
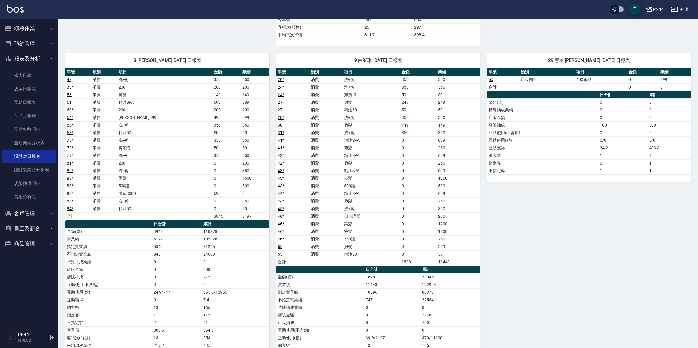
scroll to position [753, 0]
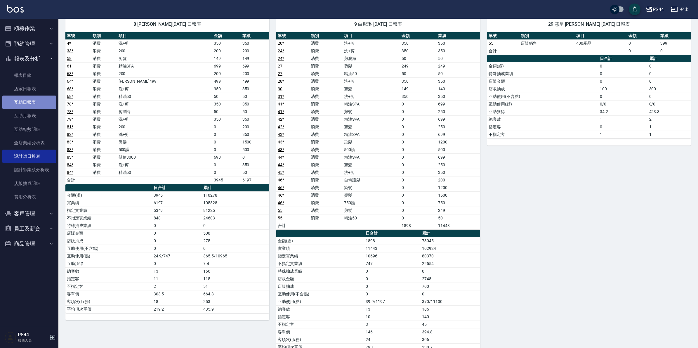
click at [32, 100] on link "互助日報表" at bounding box center [29, 101] width 54 height 13
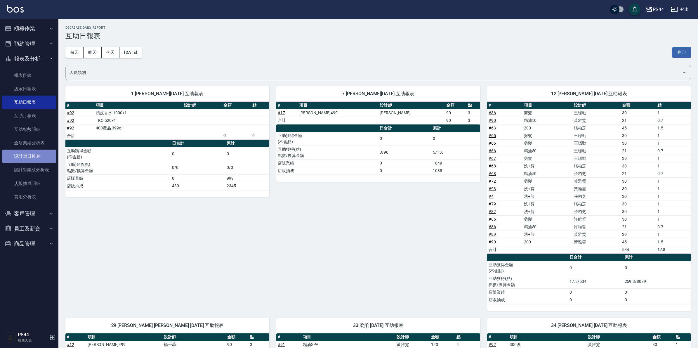
click at [33, 154] on link "設計師日報表" at bounding box center [29, 156] width 54 height 13
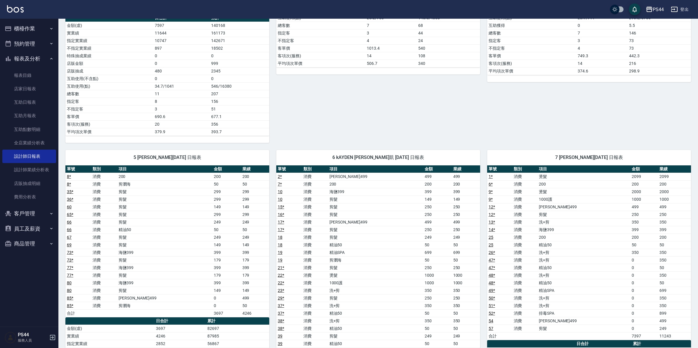
scroll to position [256, 0]
click at [28, 91] on link "店家日報表" at bounding box center [29, 88] width 54 height 13
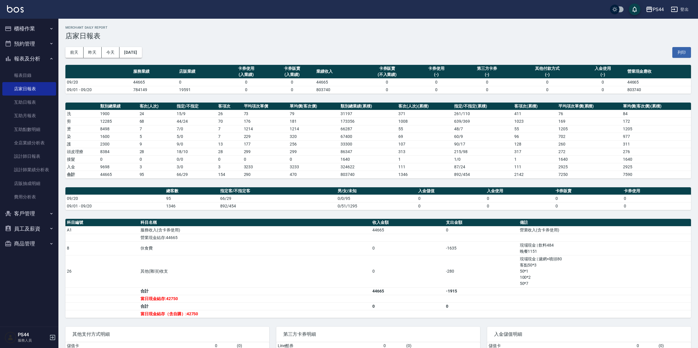
click at [19, 22] on button "櫃檯作業" at bounding box center [29, 28] width 54 height 15
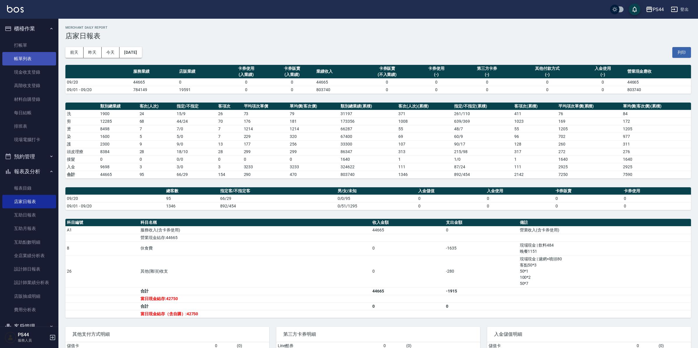
click at [24, 57] on link "帳單列表" at bounding box center [29, 58] width 54 height 13
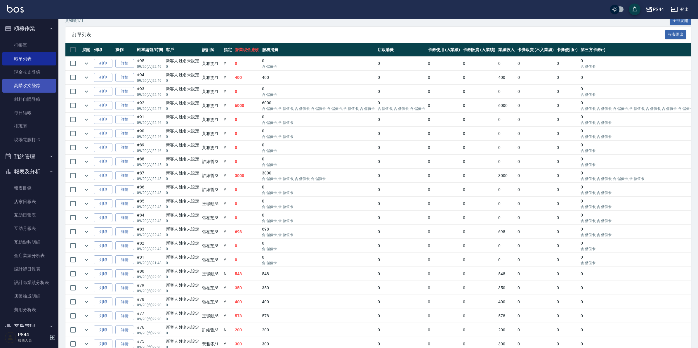
scroll to position [110, 0]
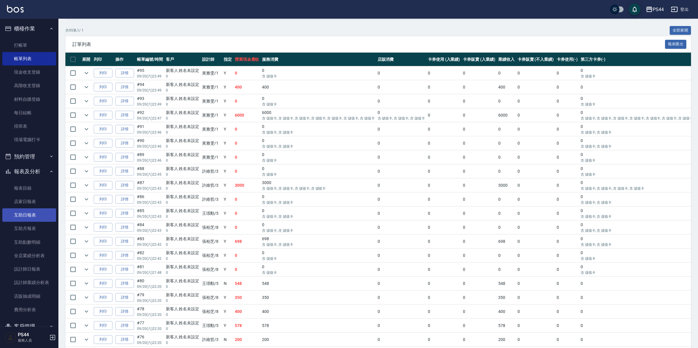
click at [34, 214] on link "互助日報表" at bounding box center [29, 214] width 54 height 13
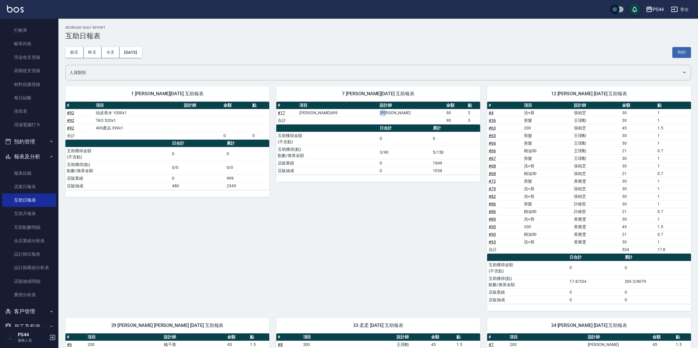
drag, startPoint x: 385, startPoint y: 112, endPoint x: 418, endPoint y: 113, distance: 33.9
click at [410, 112] on td "[PERSON_NAME]" at bounding box center [411, 113] width 67 height 8
click at [416, 167] on td "0" at bounding box center [404, 163] width 53 height 8
click at [407, 145] on td "3/90" at bounding box center [404, 152] width 53 height 14
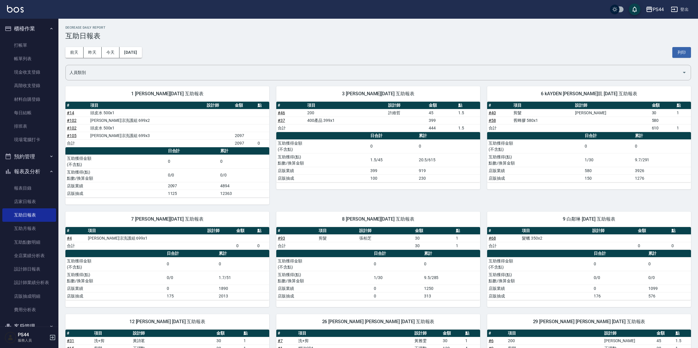
scroll to position [751, 0]
